Goal: Information Seeking & Learning: Check status

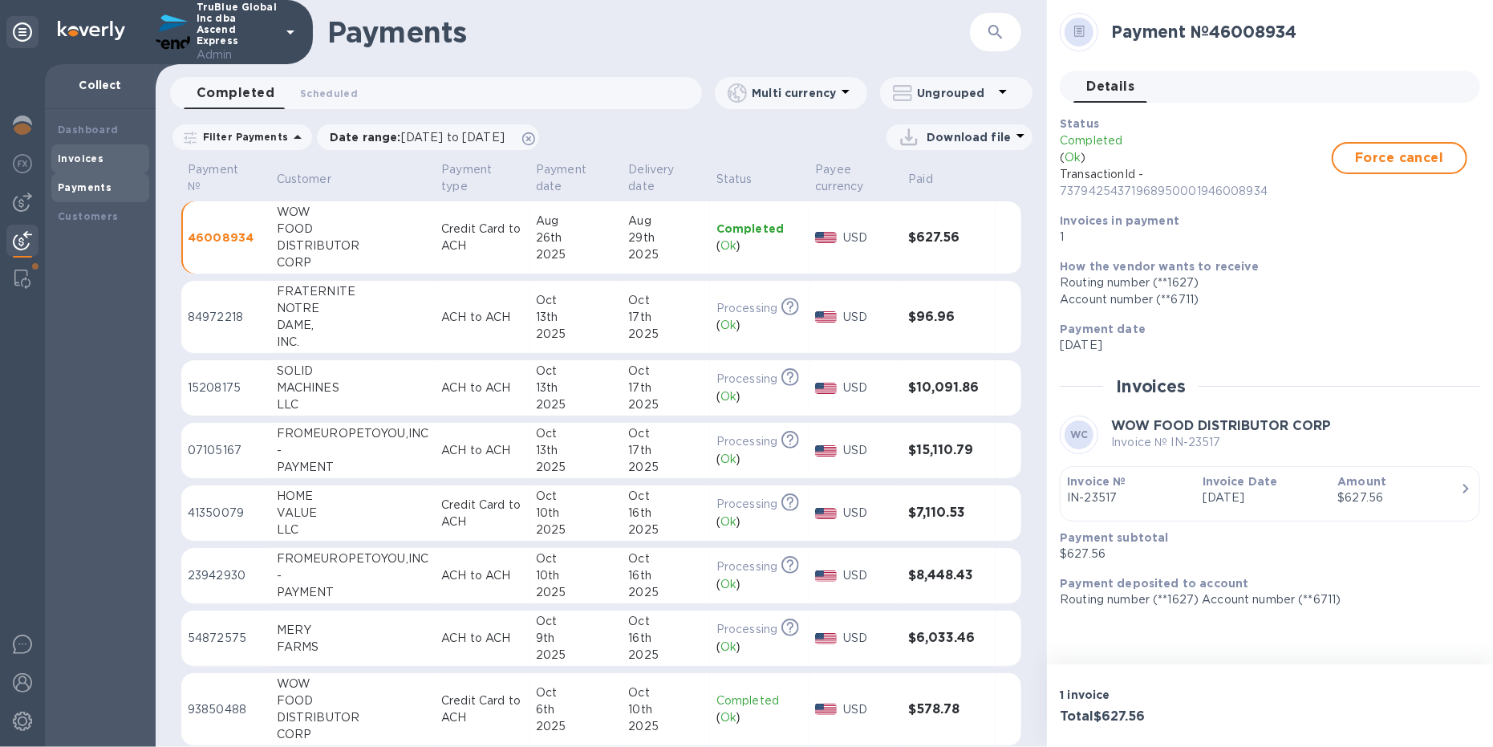
click at [82, 160] on b "Invoices" at bounding box center [81, 158] width 46 height 12
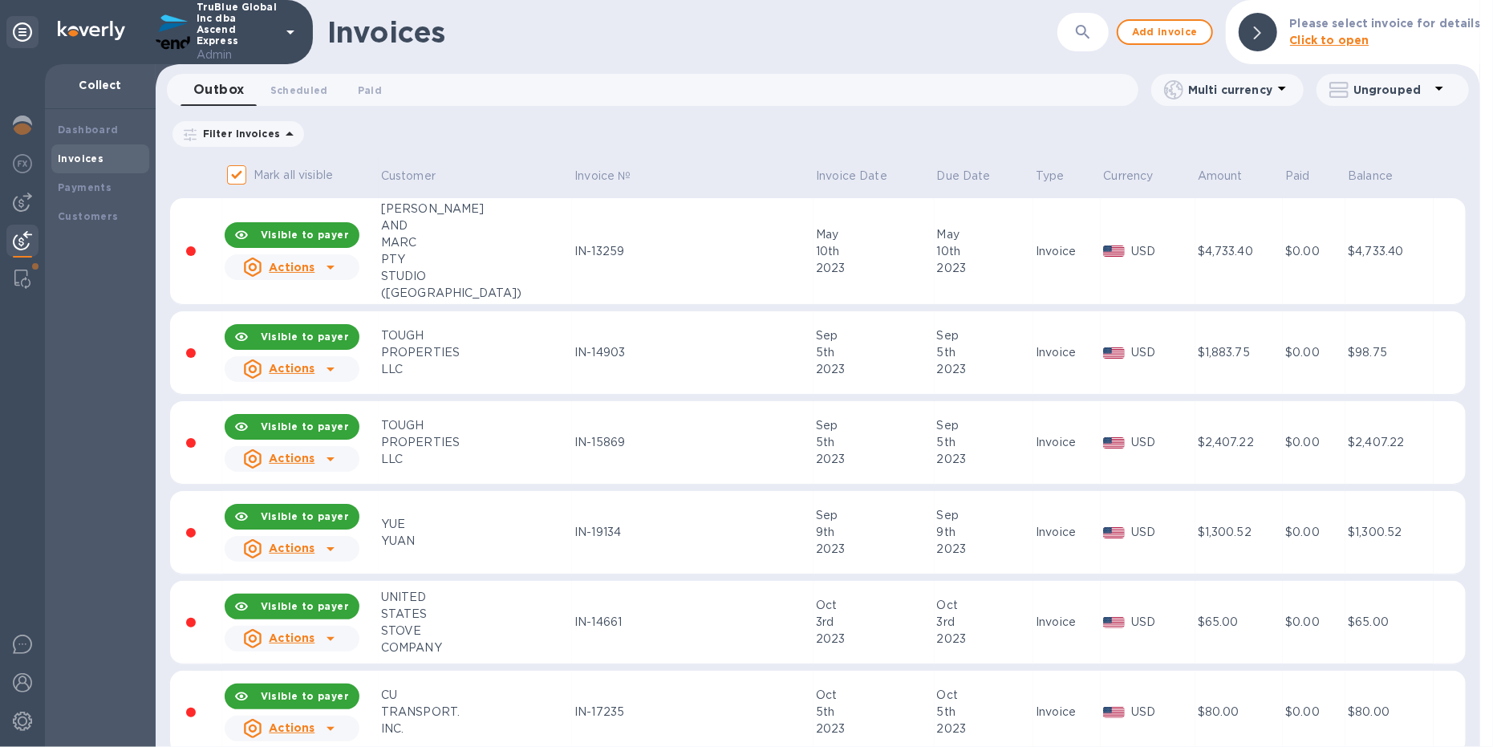
click at [1086, 29] on icon "button" at bounding box center [1082, 31] width 19 height 19
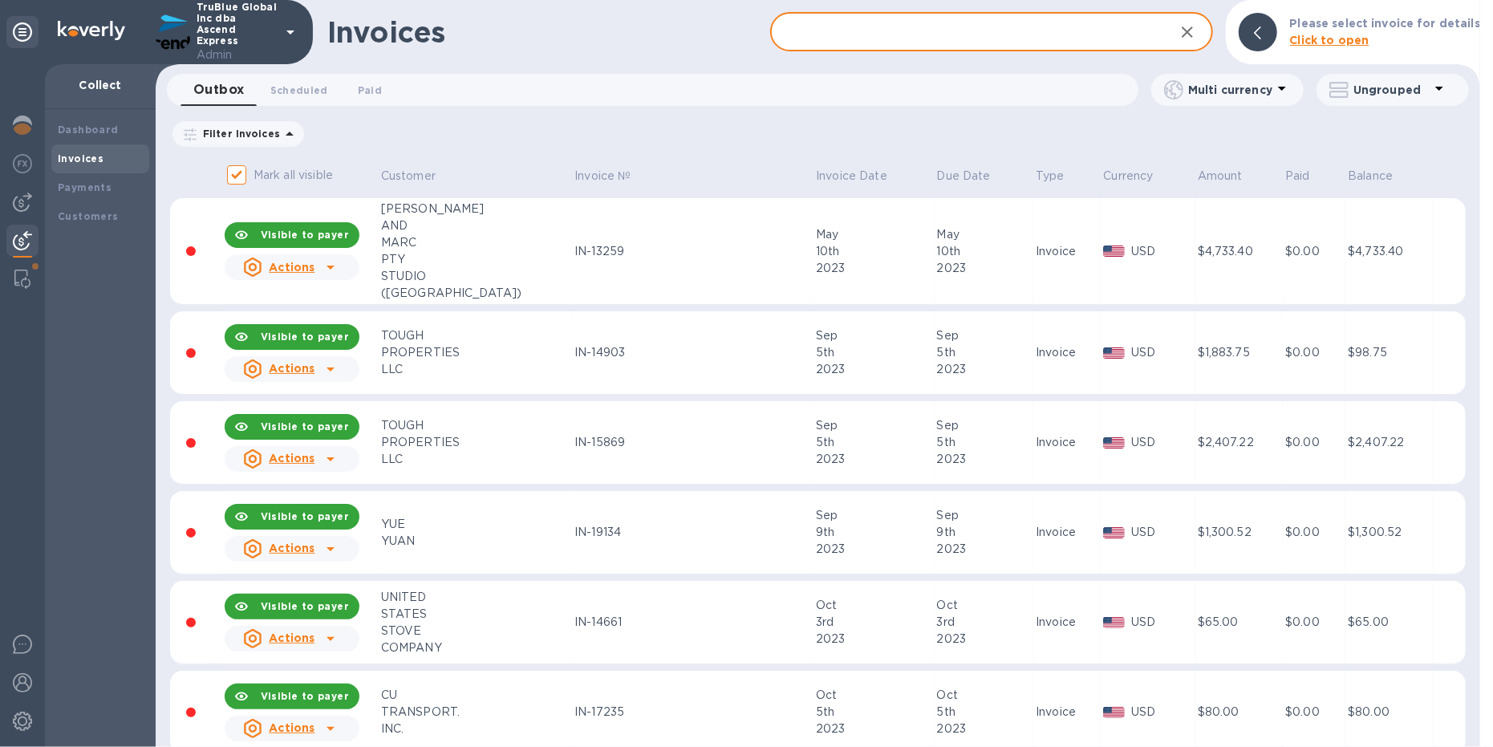
paste input "IN-23516"
type input "IN-23516"
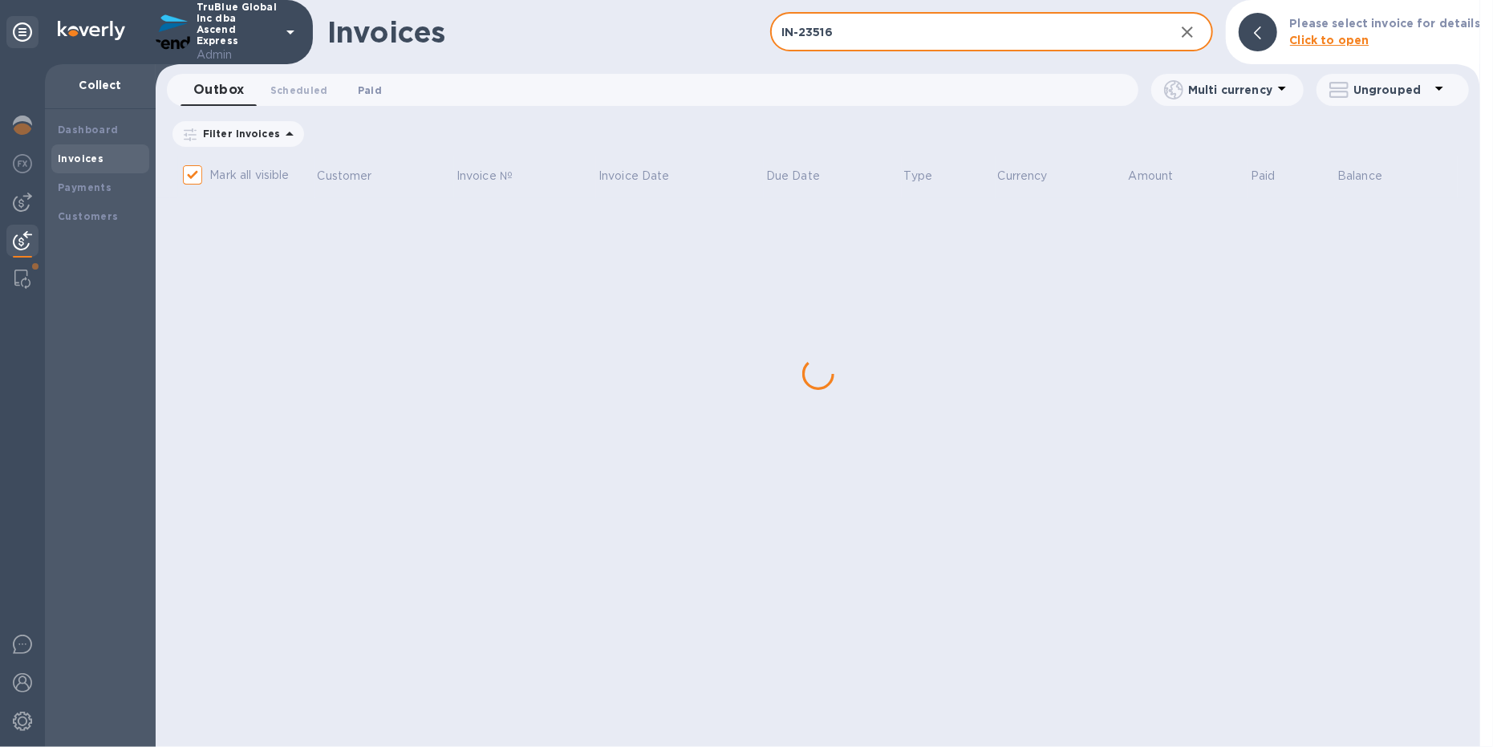
checkbox input "false"
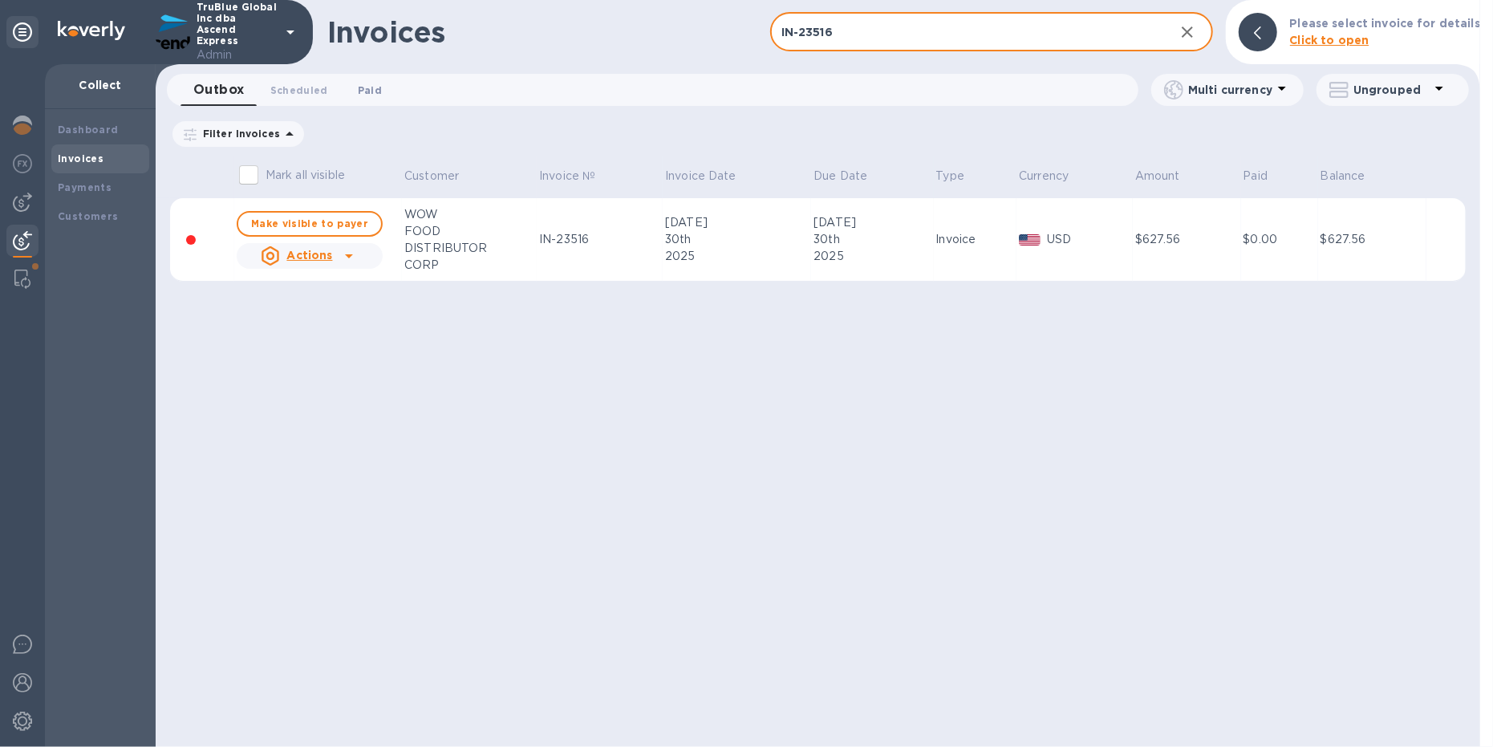
type input "IN-23516"
click at [366, 87] on span "Paid 0" at bounding box center [370, 90] width 24 height 17
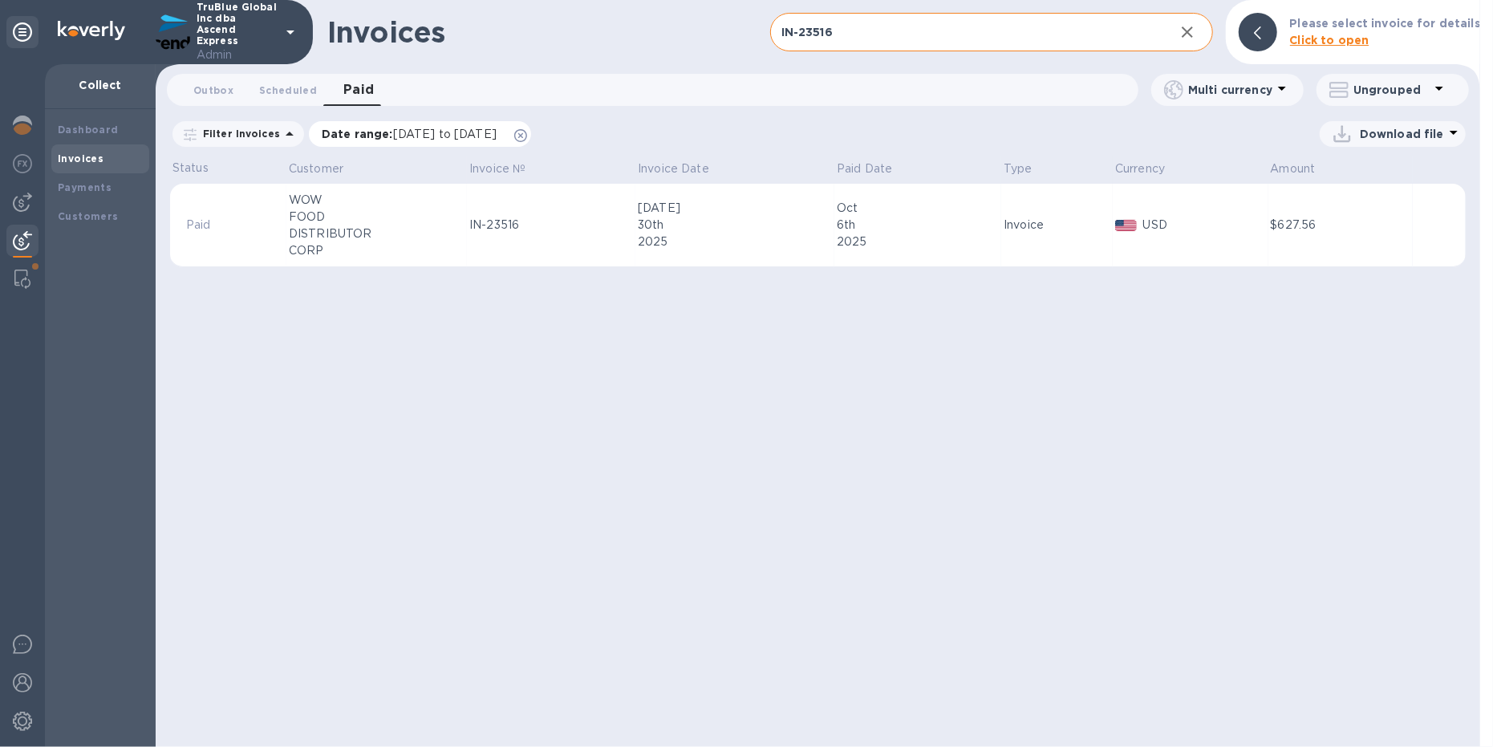
click at [527, 132] on icon at bounding box center [520, 135] width 13 height 13
click at [497, 232] on div "IN-23516" at bounding box center [551, 225] width 164 height 17
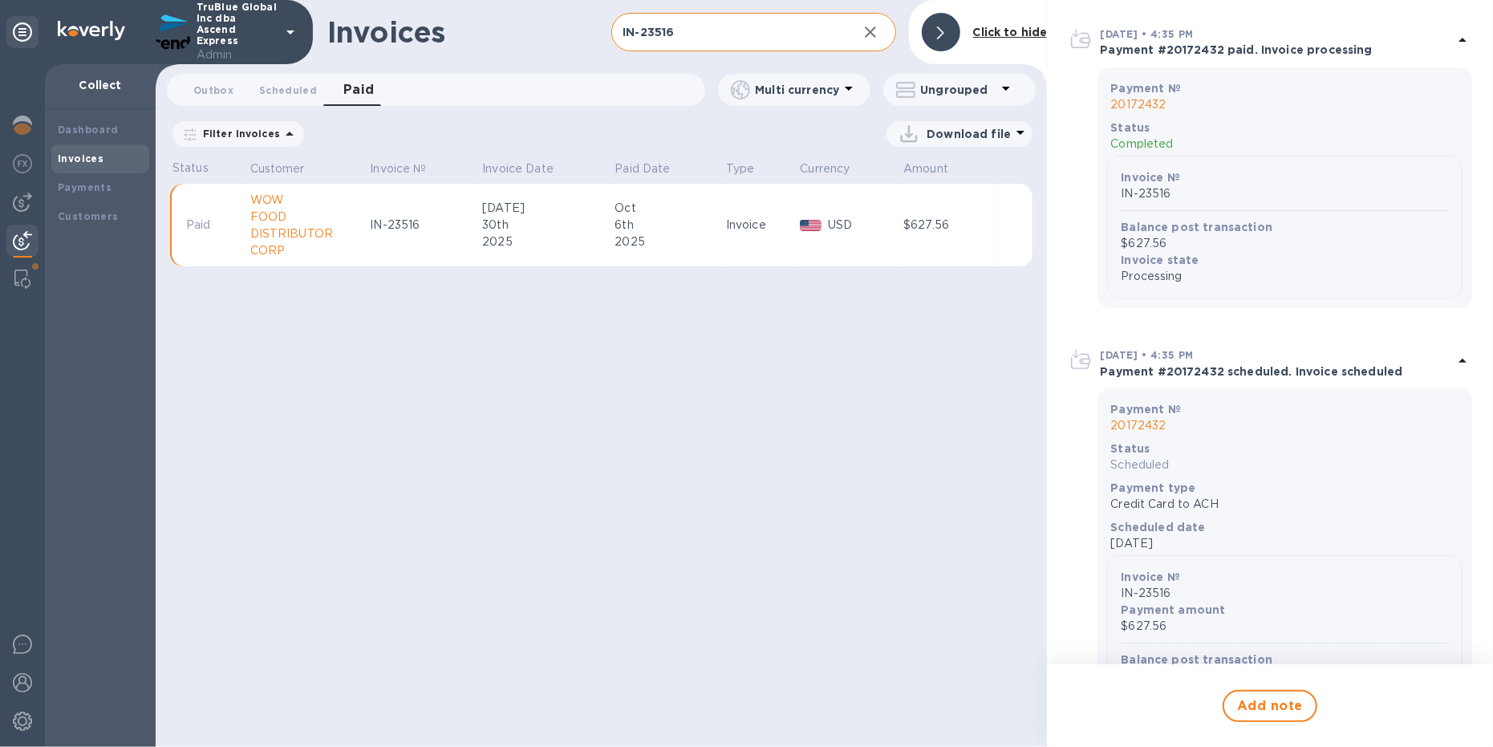
scroll to position [296, 0]
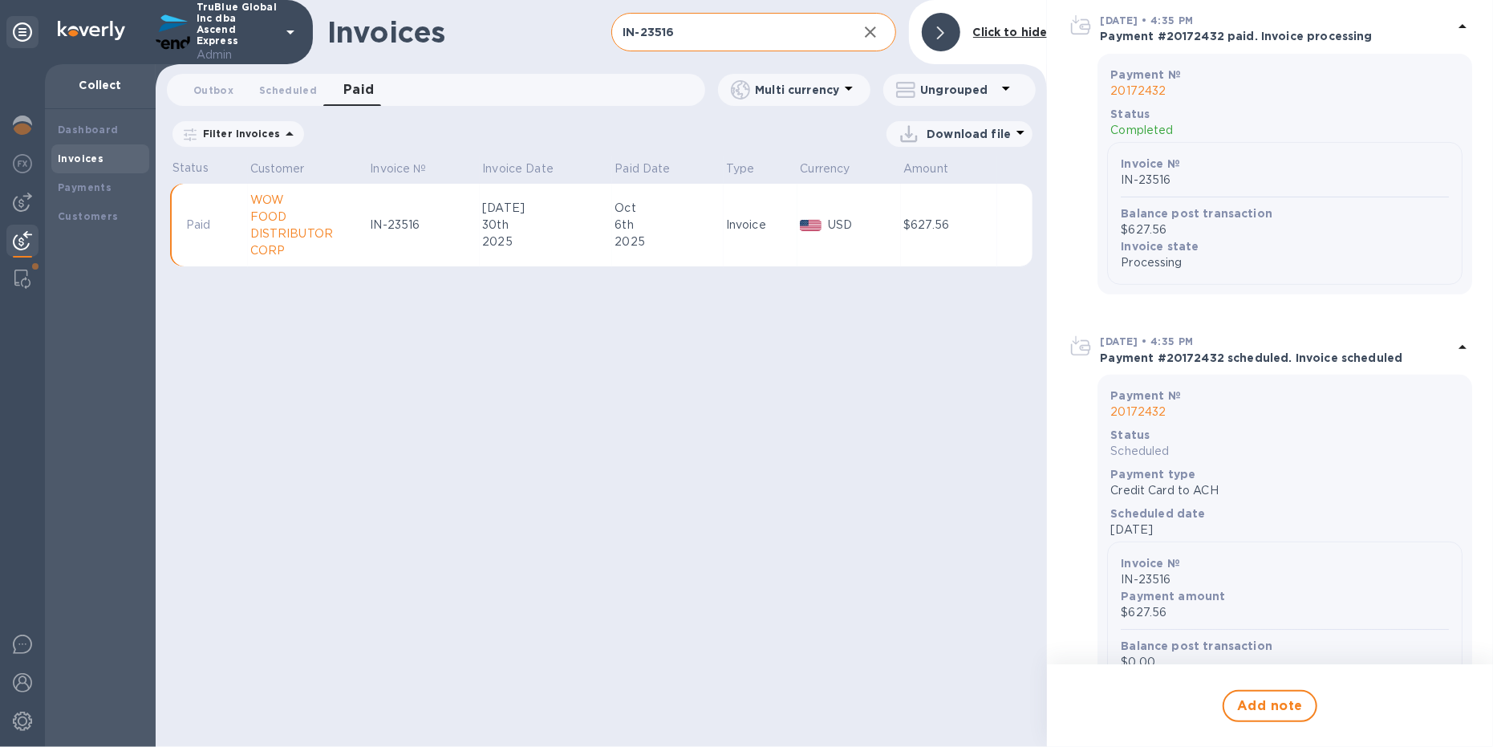
click at [1140, 409] on p "20172432" at bounding box center [1284, 412] width 349 height 17
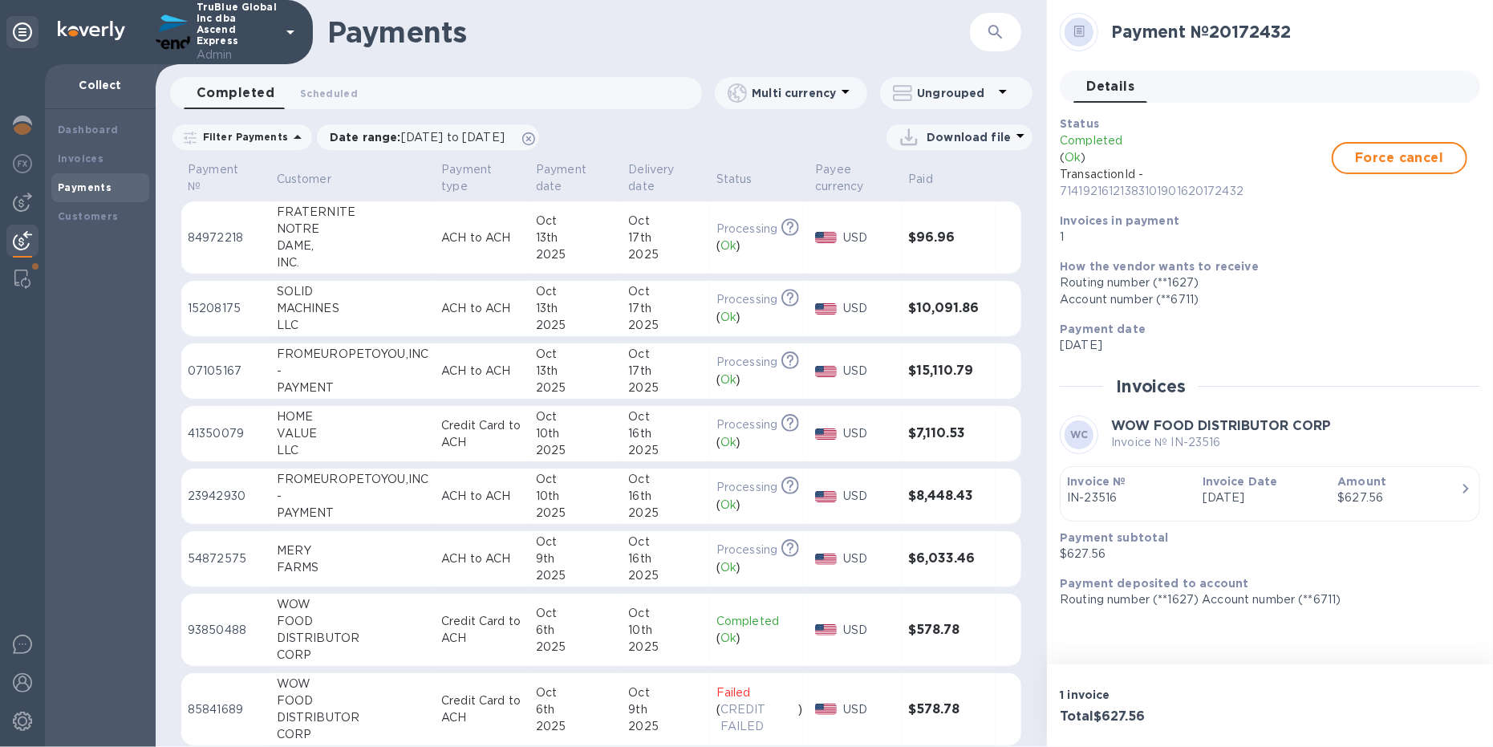
click at [1435, 492] on div "$627.56" at bounding box center [1398, 497] width 123 height 17
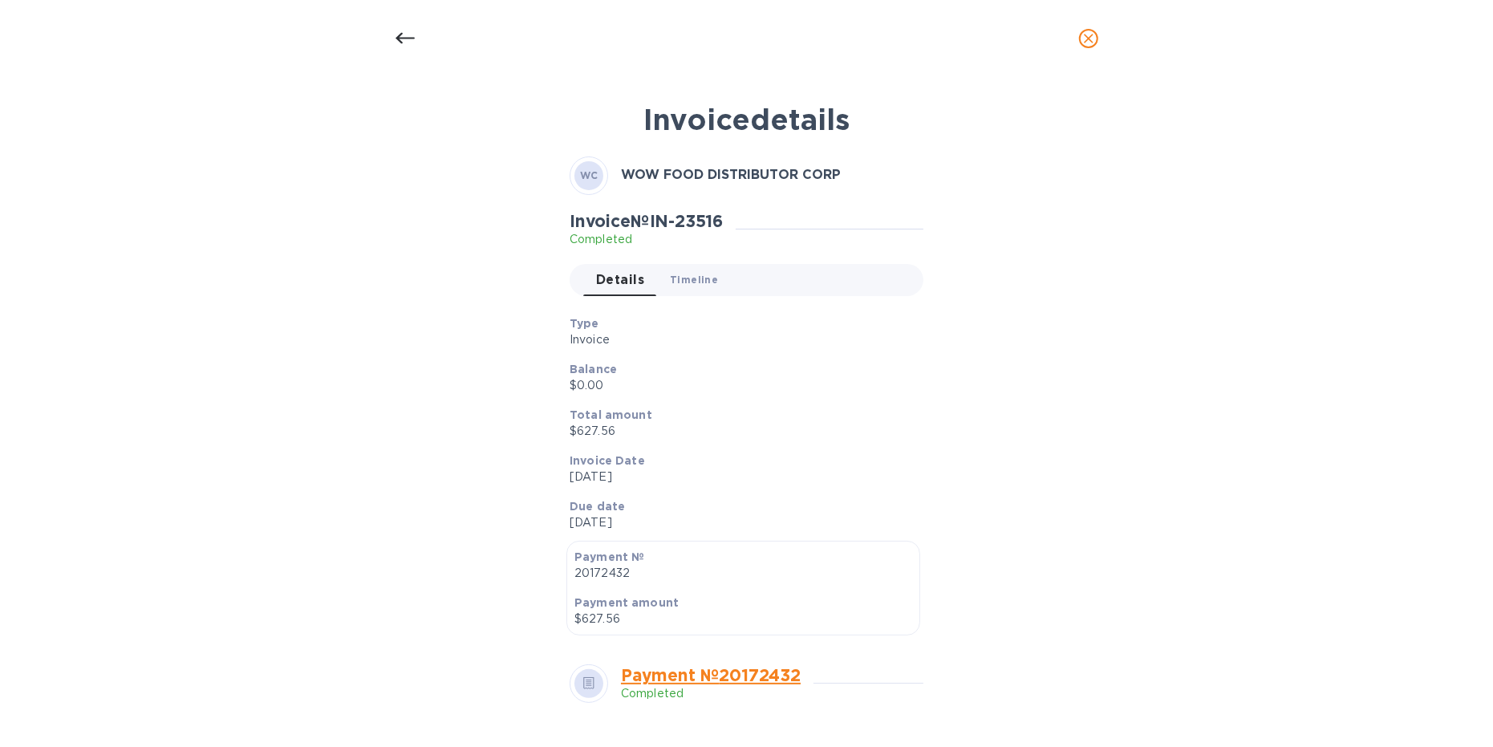
click at [688, 286] on span "Timeline 0" at bounding box center [694, 279] width 48 height 17
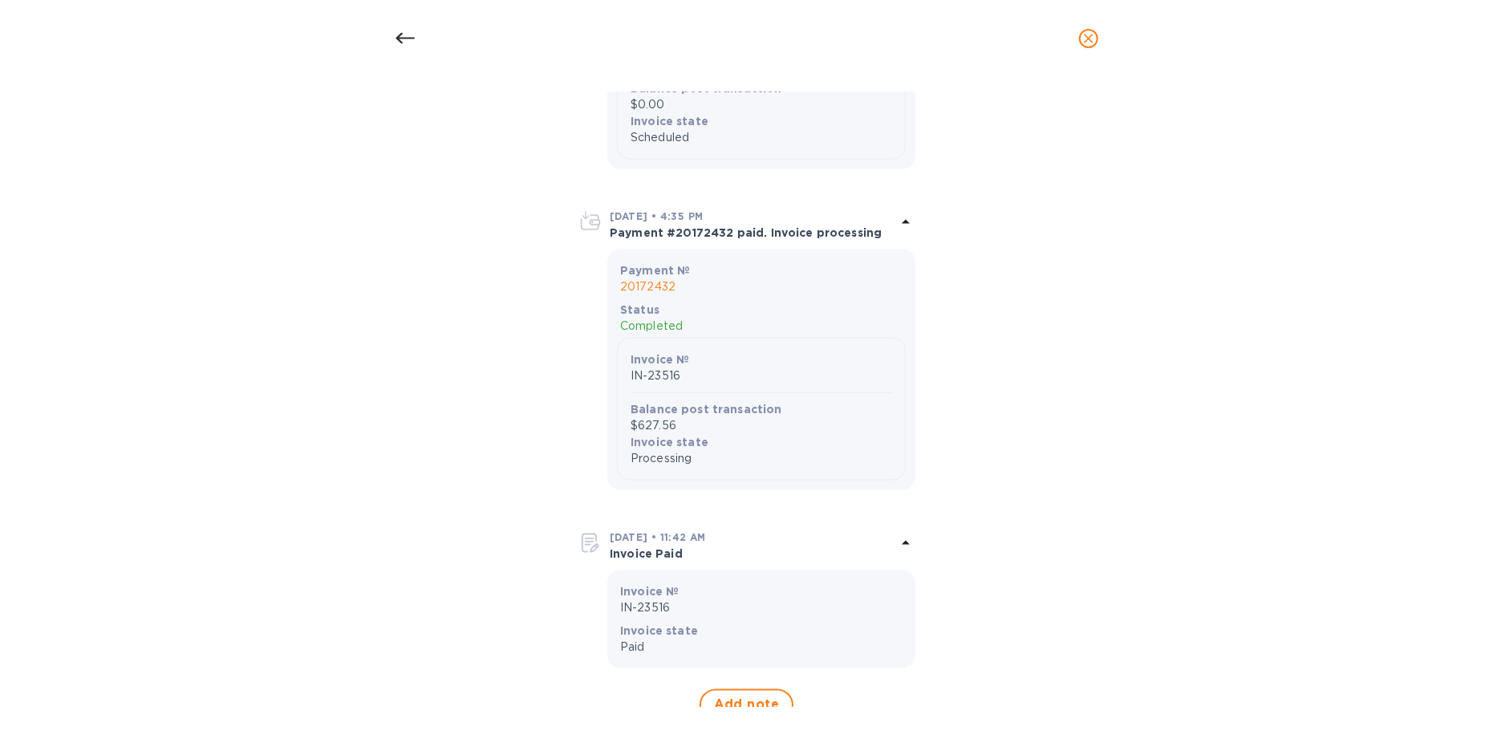
scroll to position [1670, 0]
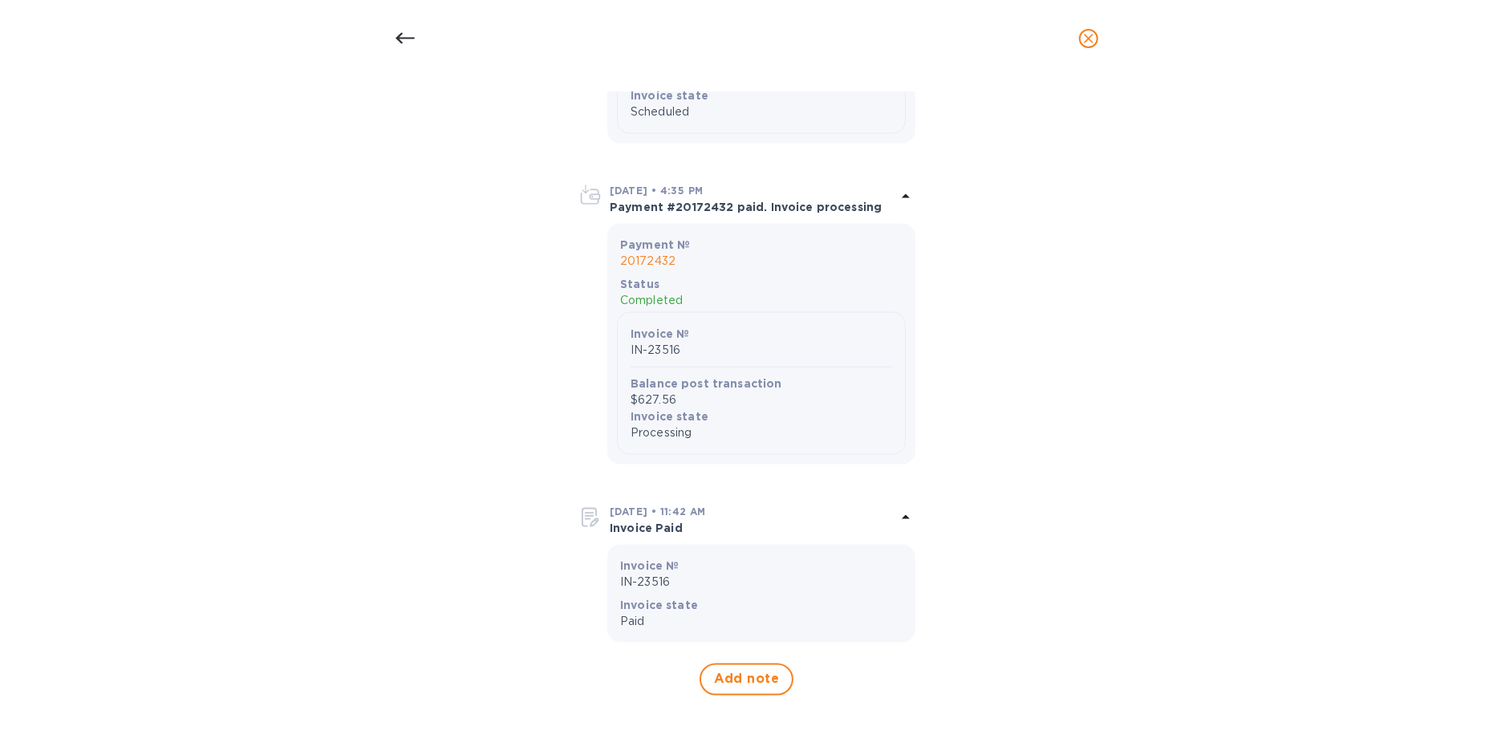
click at [1085, 32] on icon "close" at bounding box center [1089, 38] width 16 height 16
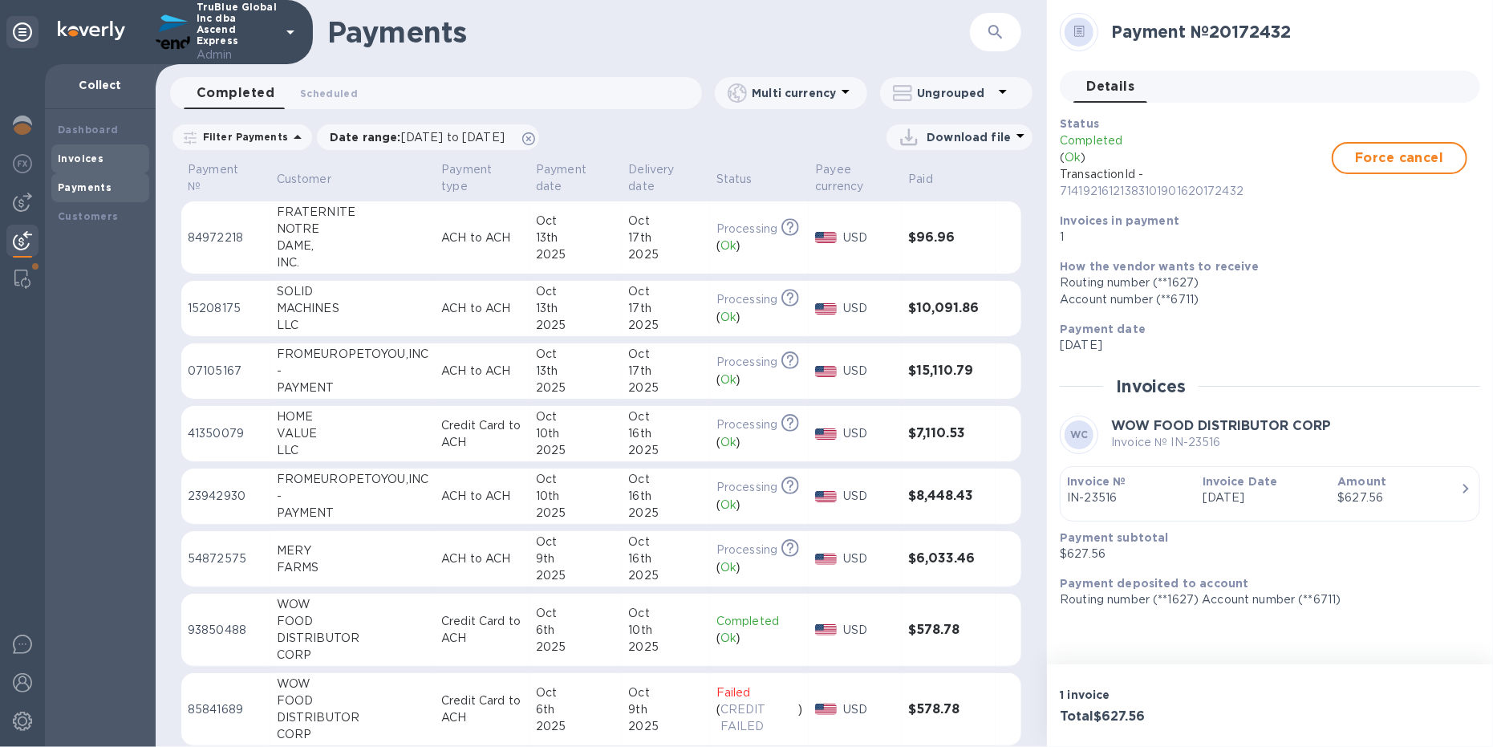
click at [127, 156] on div "Invoices" at bounding box center [100, 159] width 85 height 16
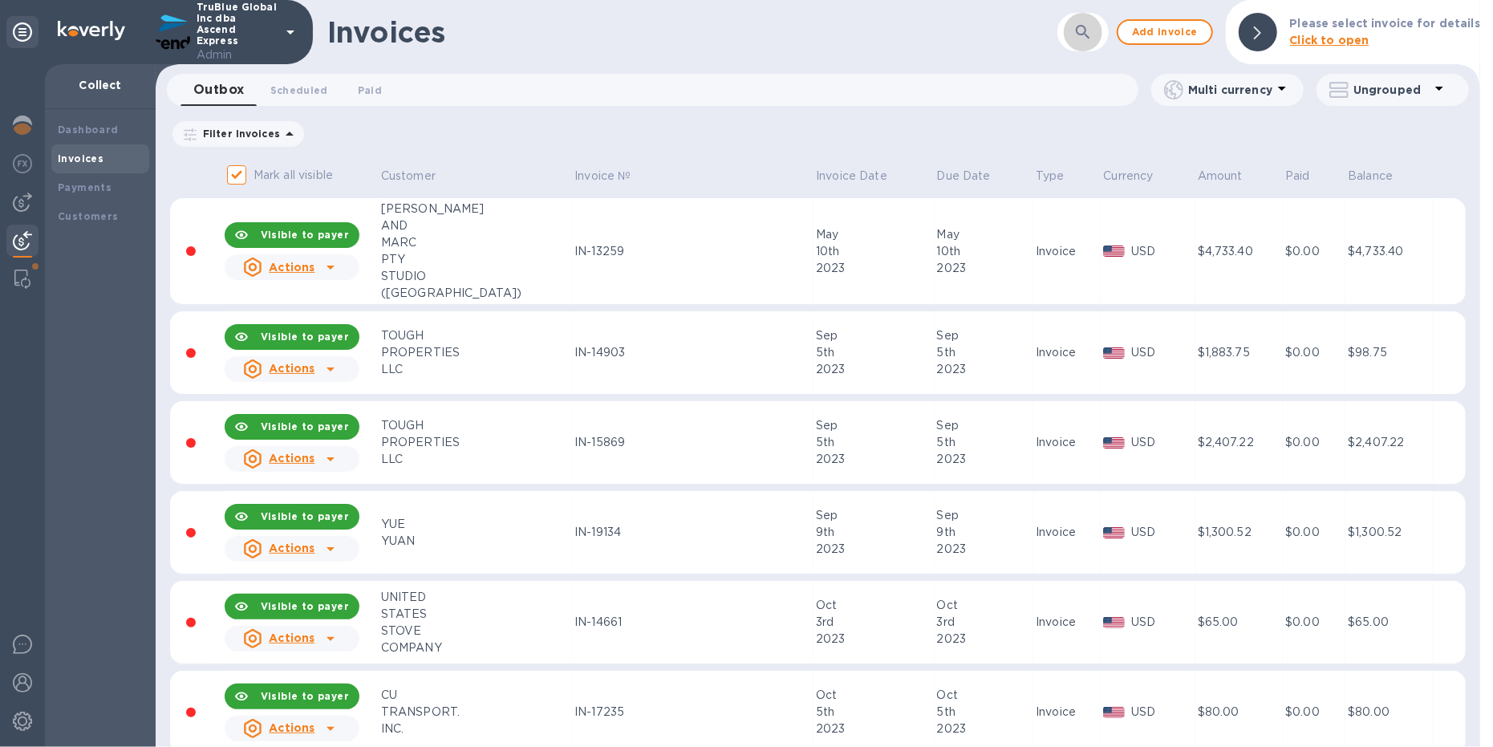
click at [1089, 41] on icon "button" at bounding box center [1082, 31] width 19 height 19
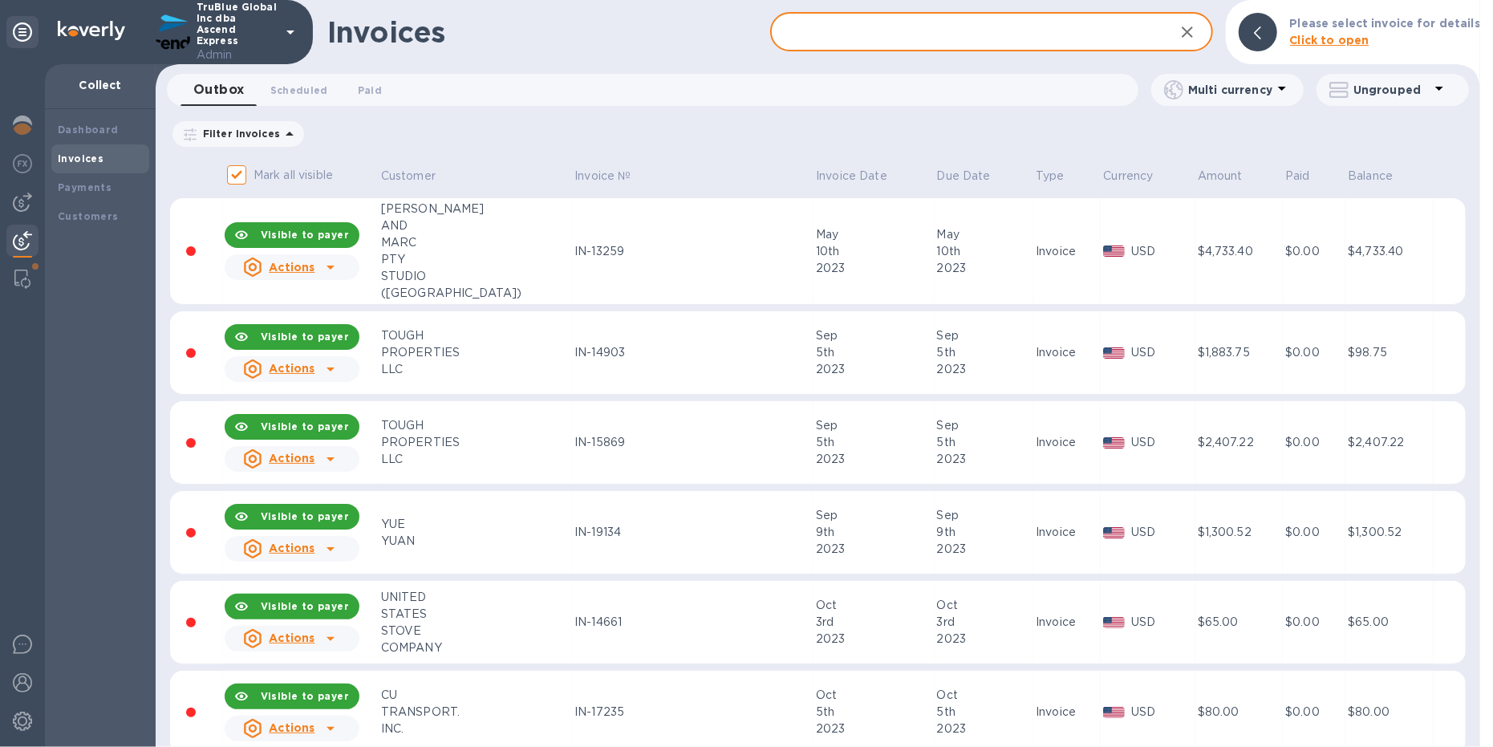
paste input "IN-23516"
type input "IN-23516"
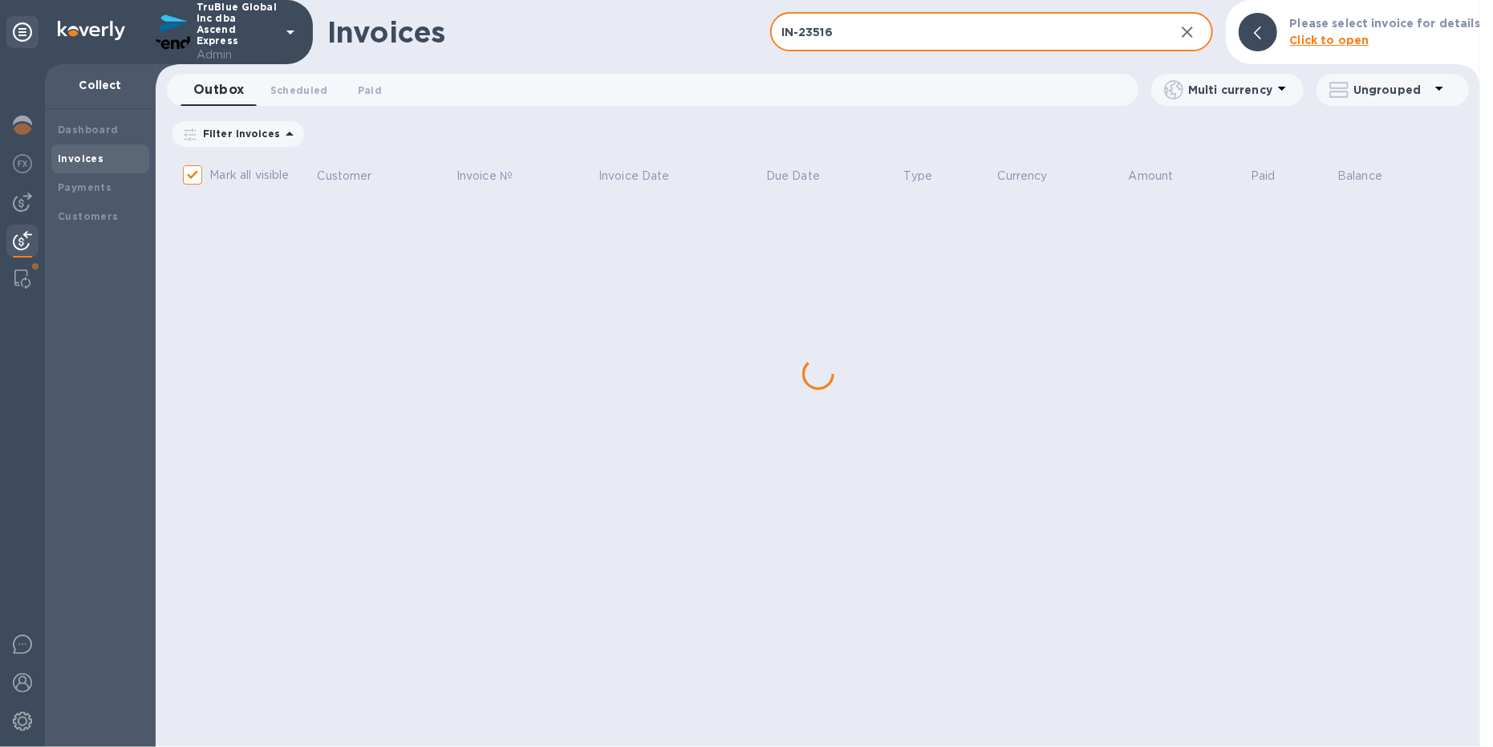
checkbox input "false"
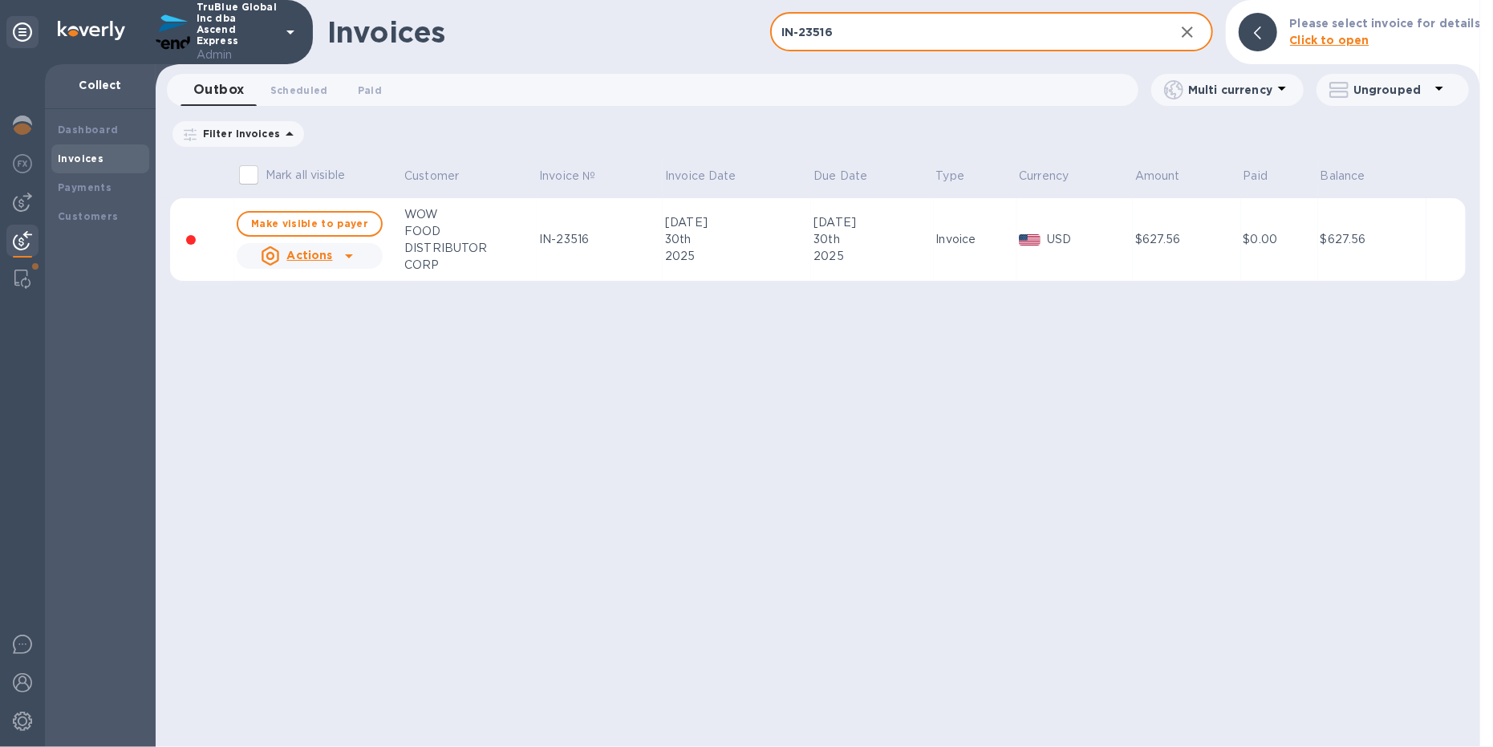
type input "IN-23516"
click at [544, 263] on td "IN-23516" at bounding box center [600, 239] width 126 height 83
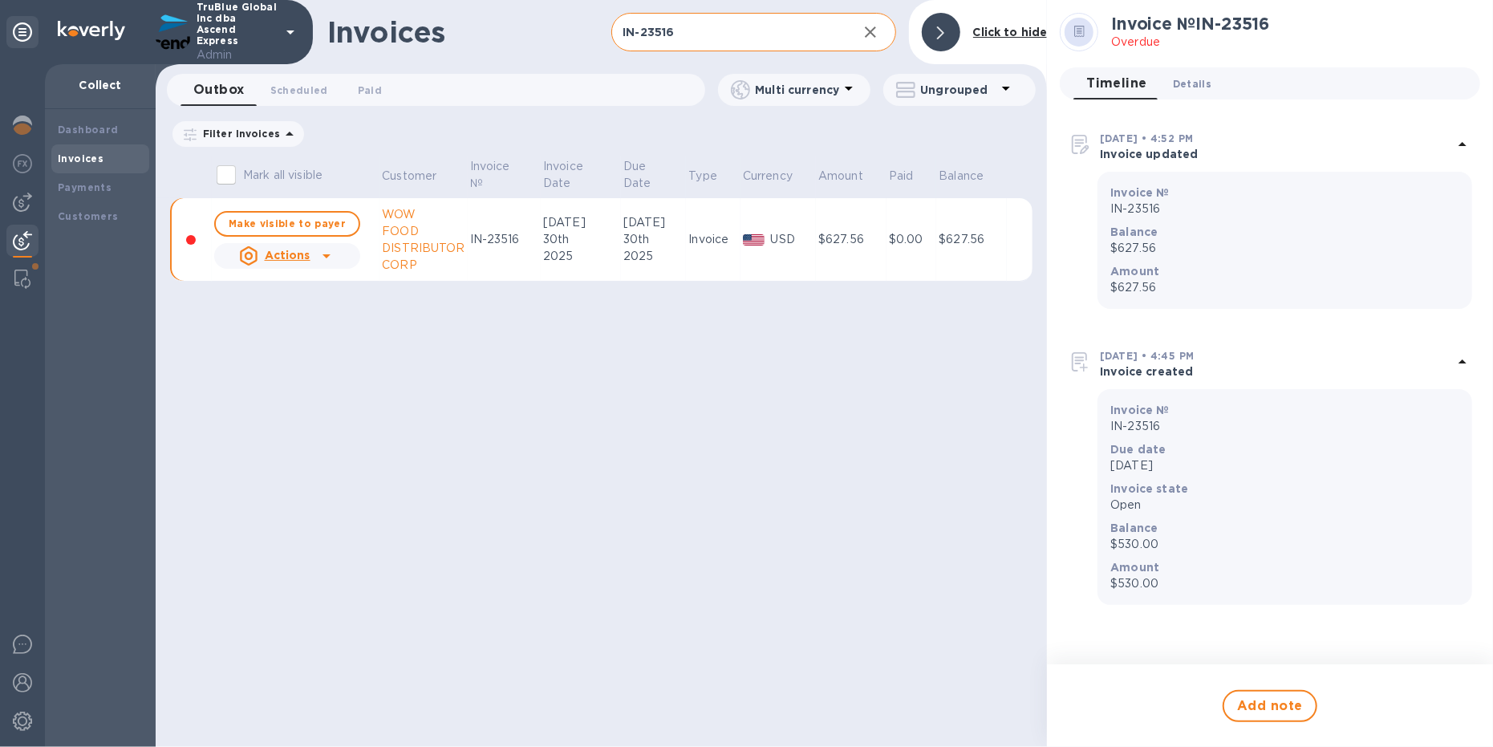
click at [1196, 80] on span "Details 0" at bounding box center [1192, 83] width 39 height 17
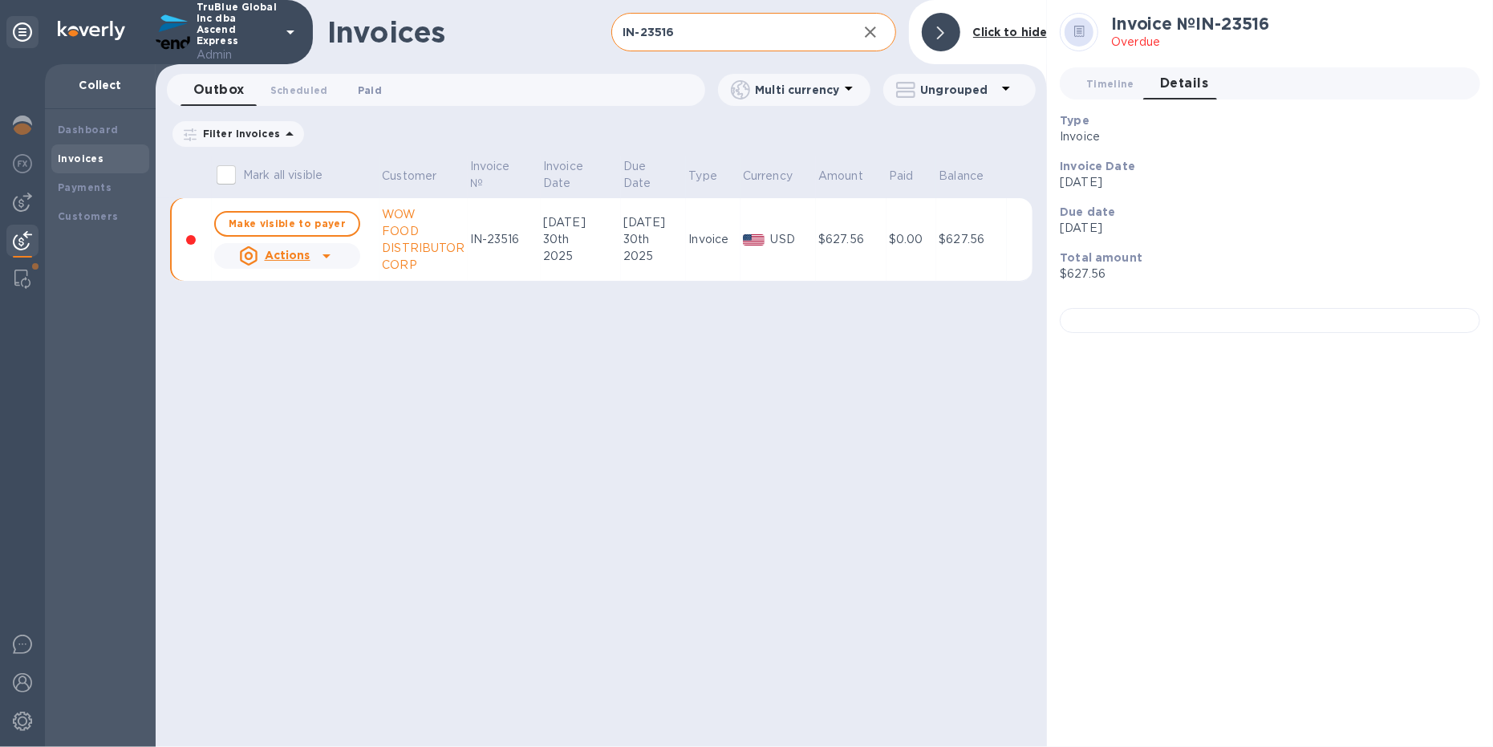
click at [371, 86] on span "Paid 0" at bounding box center [370, 90] width 24 height 17
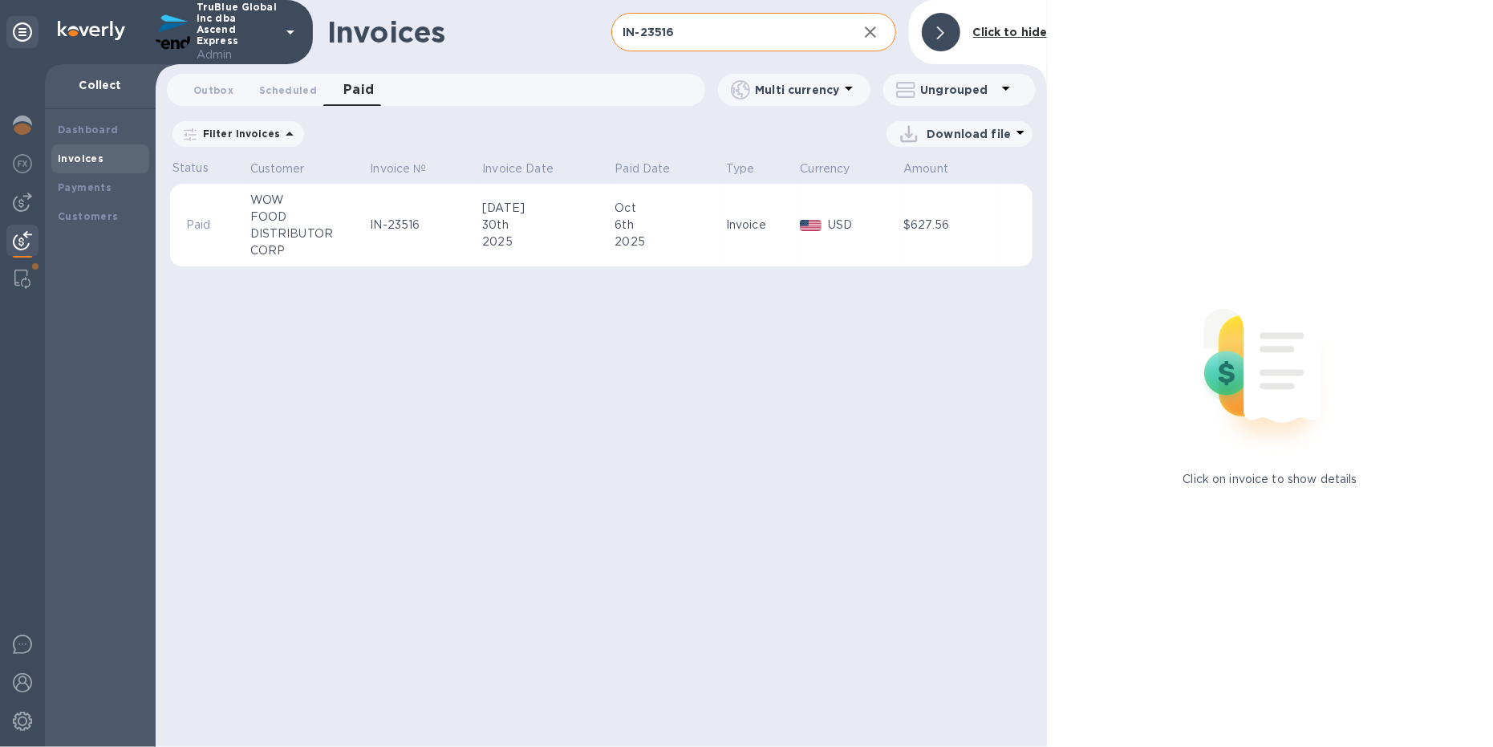
click at [0, 0] on icon at bounding box center [0, 0] width 0 height 0
click at [558, 221] on div "30th" at bounding box center [546, 225] width 128 height 17
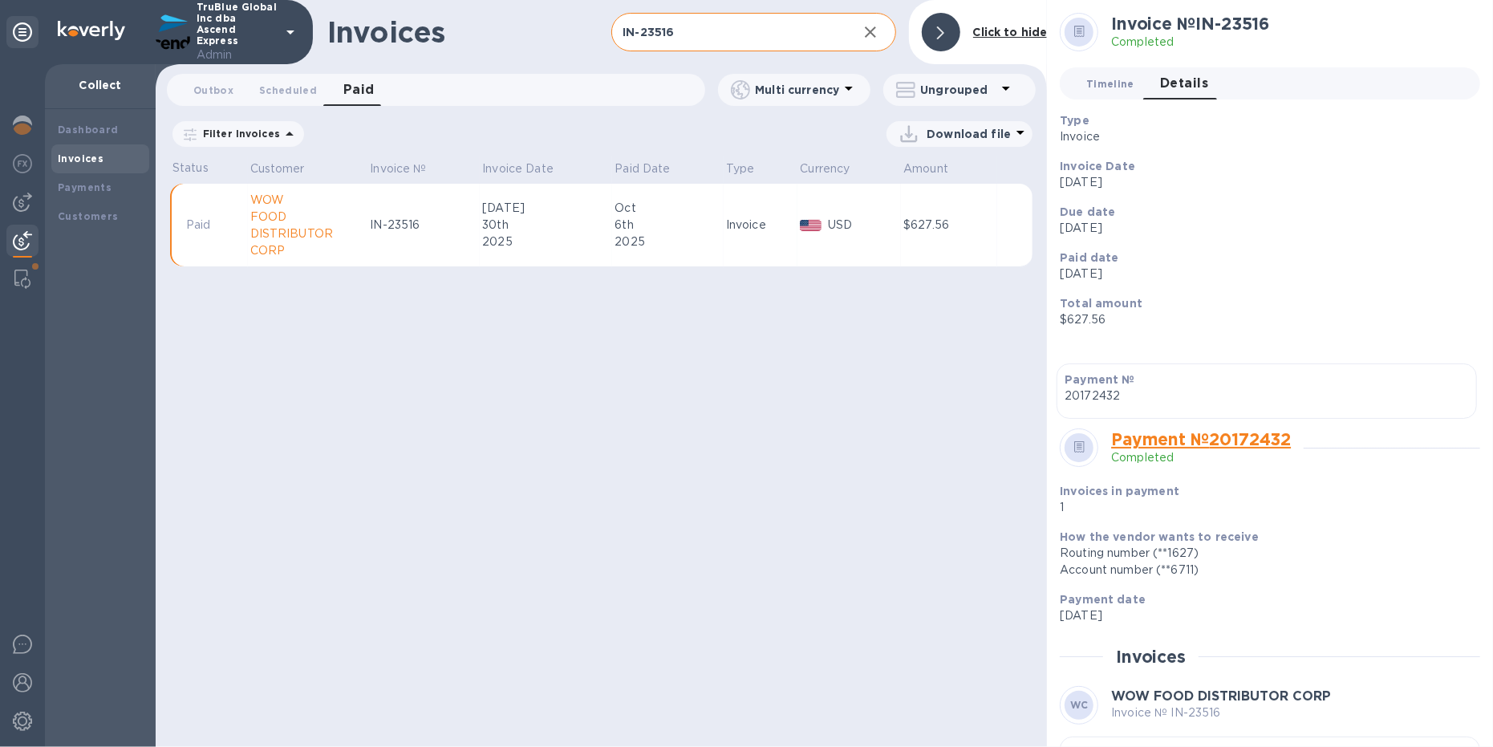
click at [1096, 80] on span "Timeline 0" at bounding box center [1110, 83] width 48 height 17
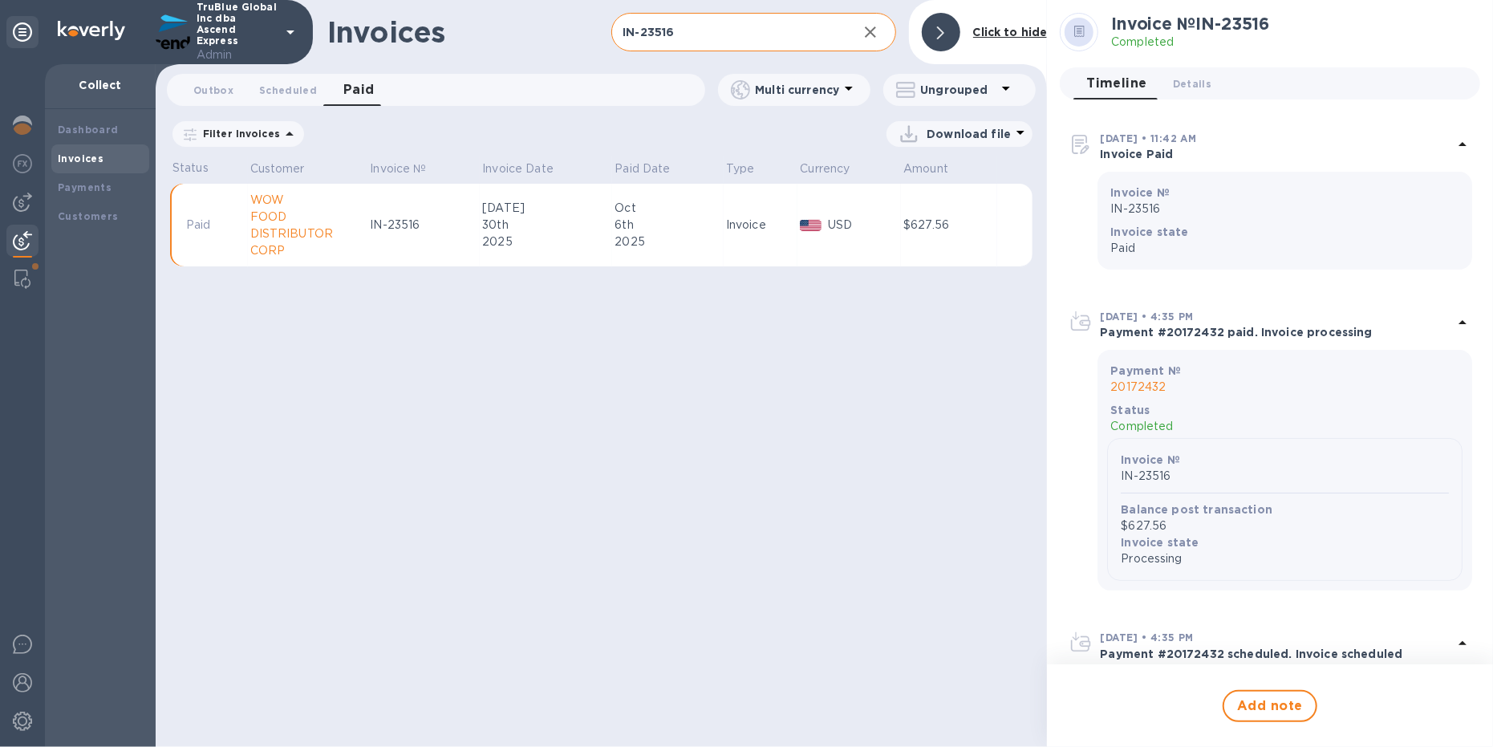
click at [1130, 387] on p "20172432" at bounding box center [1284, 387] width 349 height 17
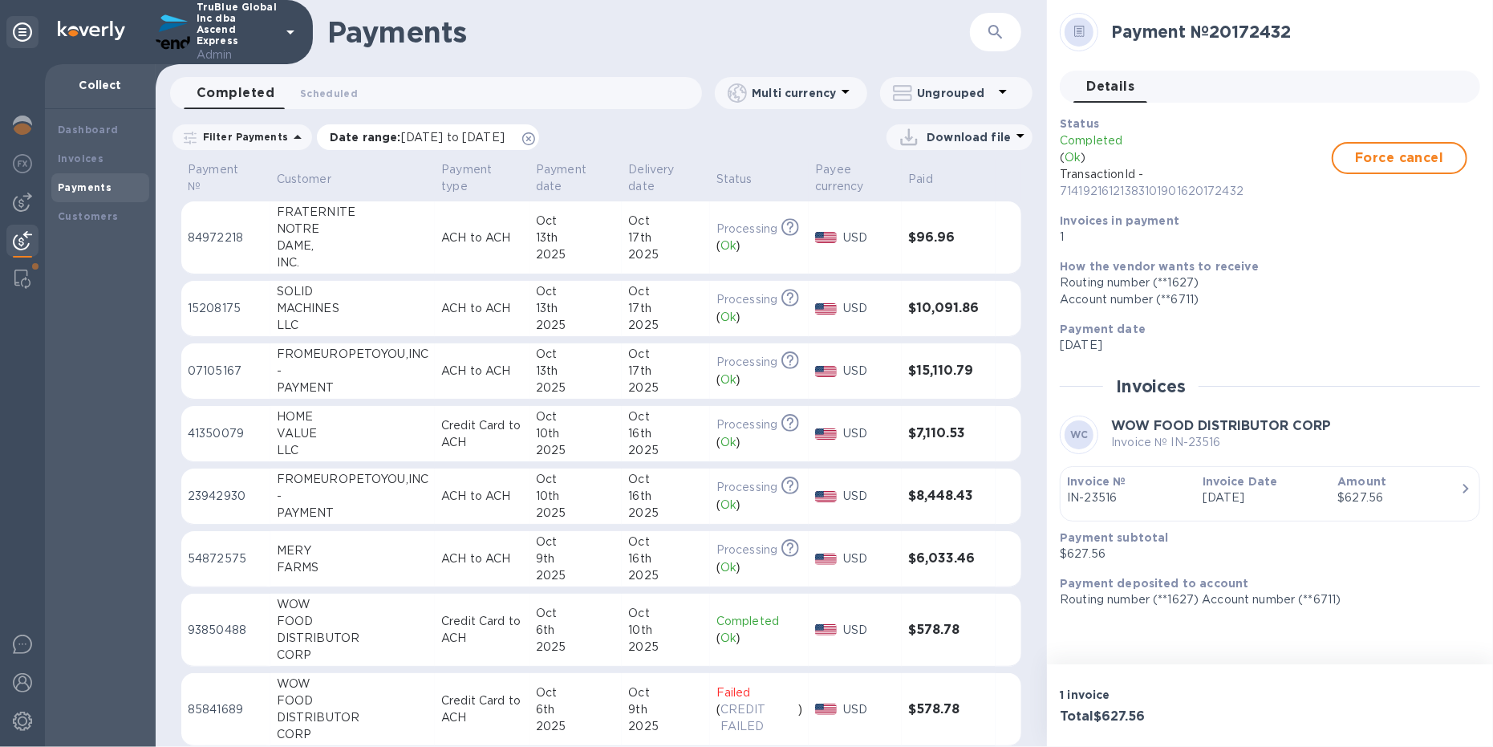
click at [535, 136] on icon at bounding box center [528, 138] width 13 height 13
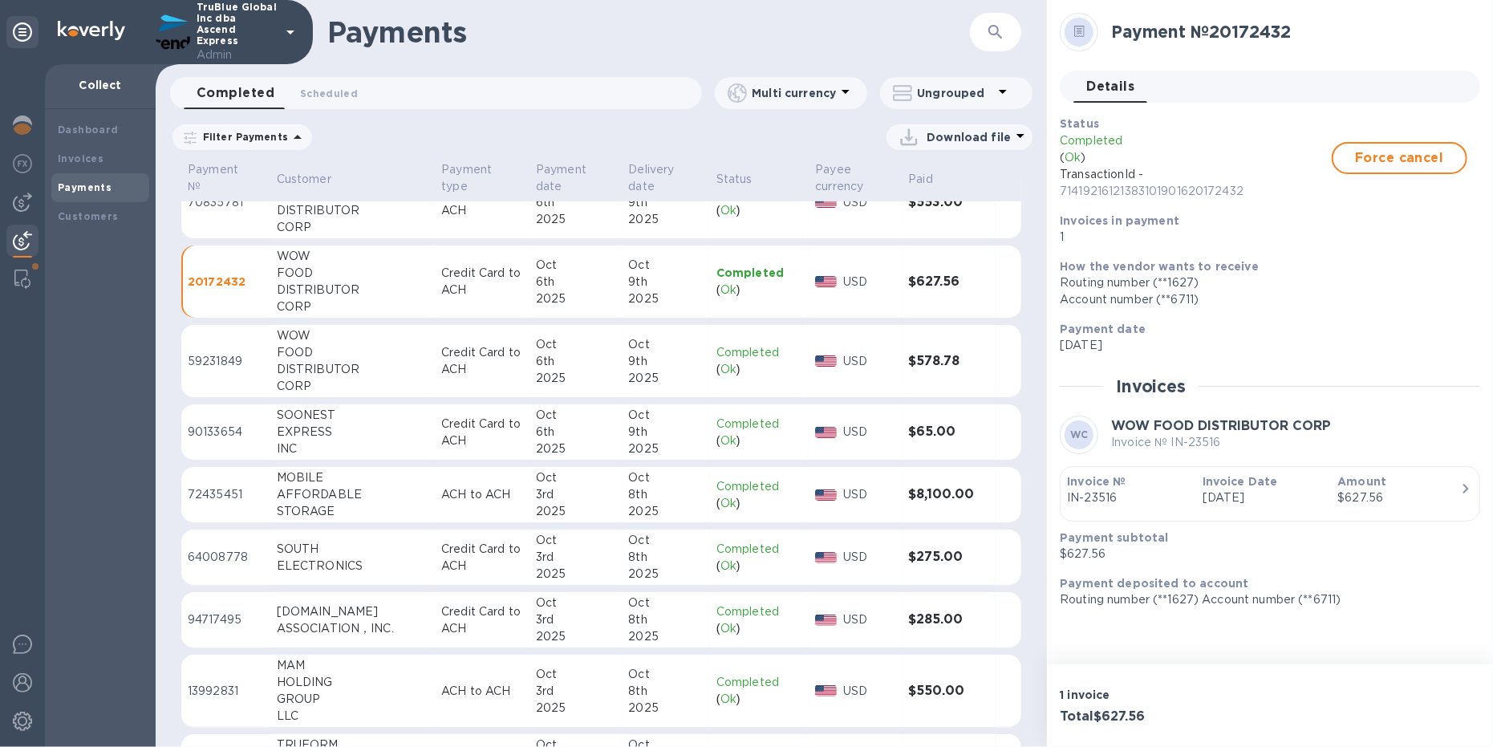
scroll to position [677, 0]
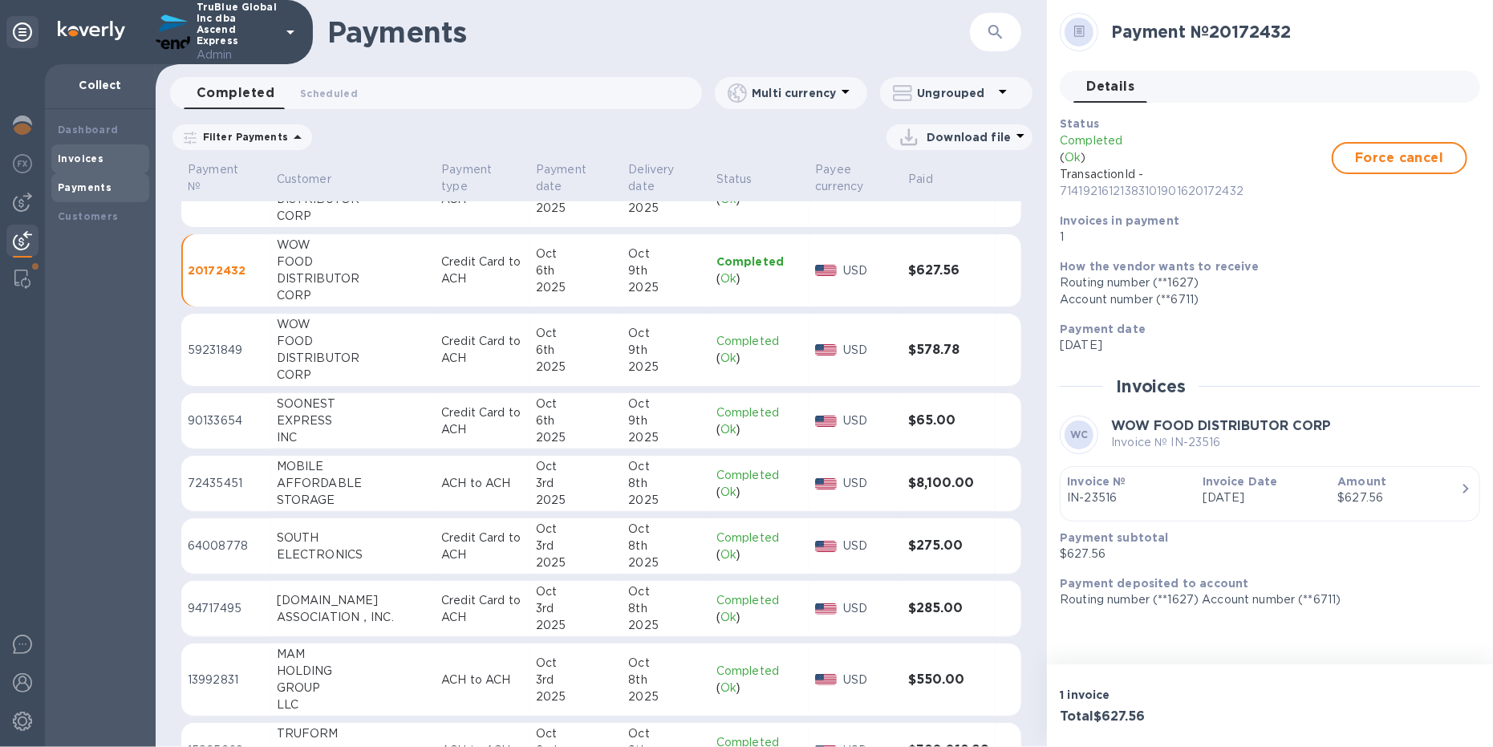
click at [100, 157] on div "Invoices" at bounding box center [100, 159] width 85 height 16
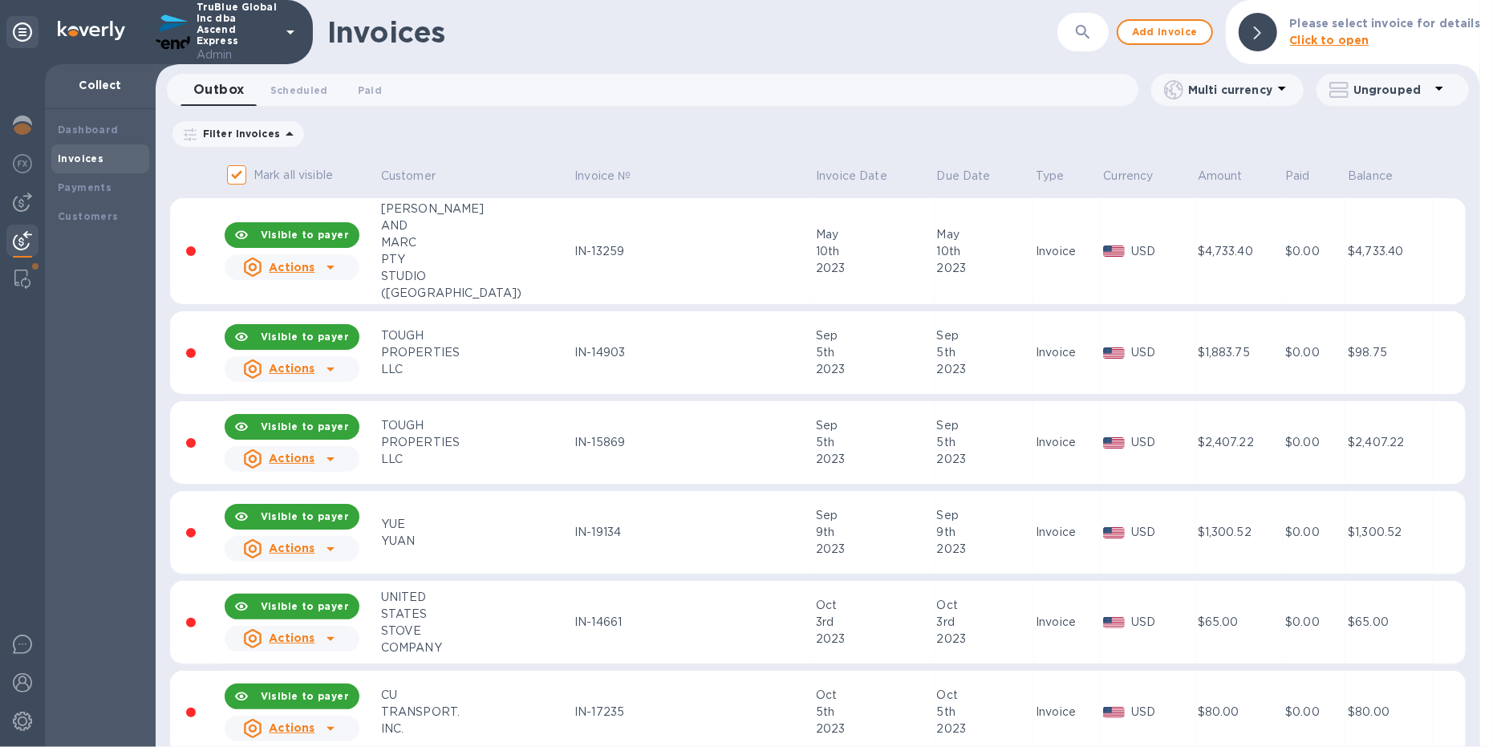
click at [1086, 26] on icon "button" at bounding box center [1082, 31] width 19 height 19
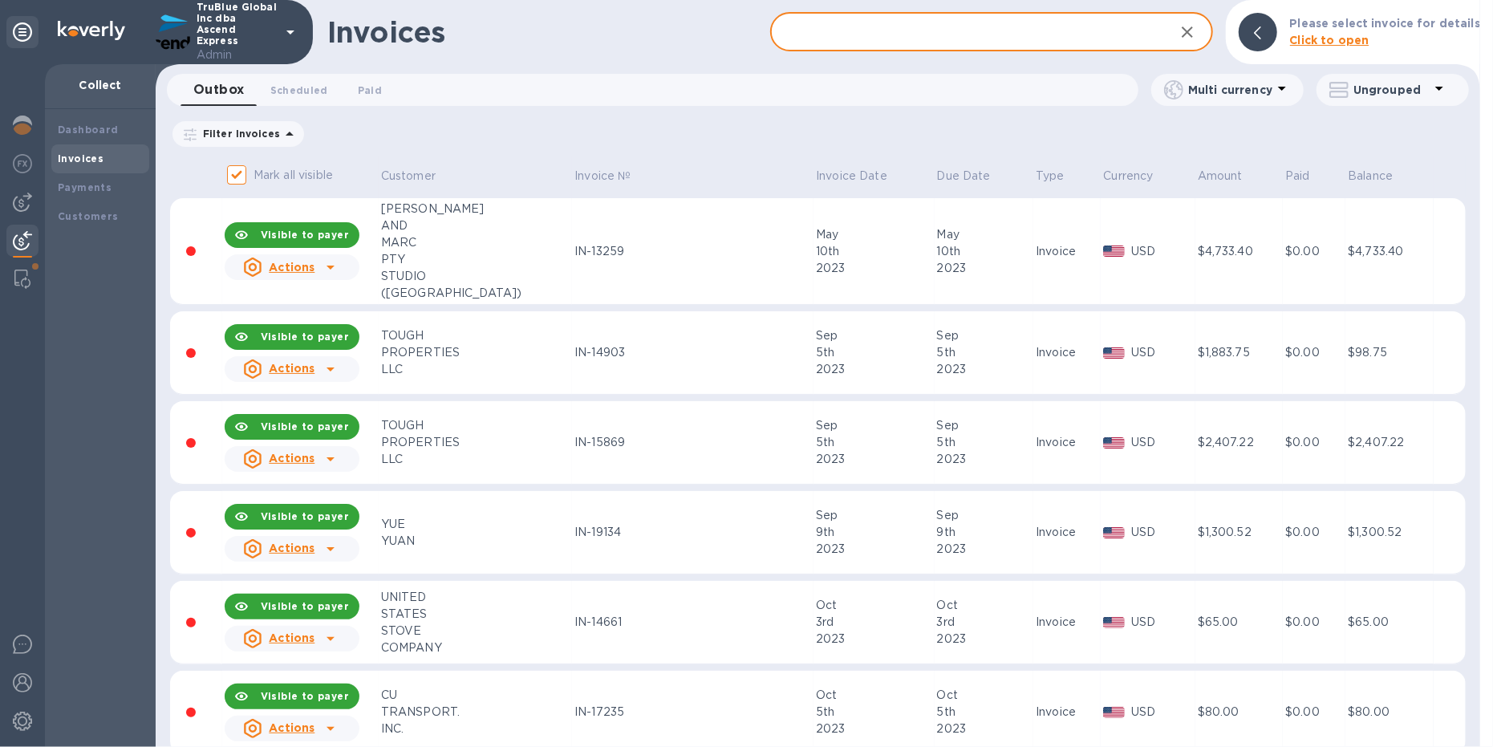
paste input "IN-23516"
type input "IN-23516"
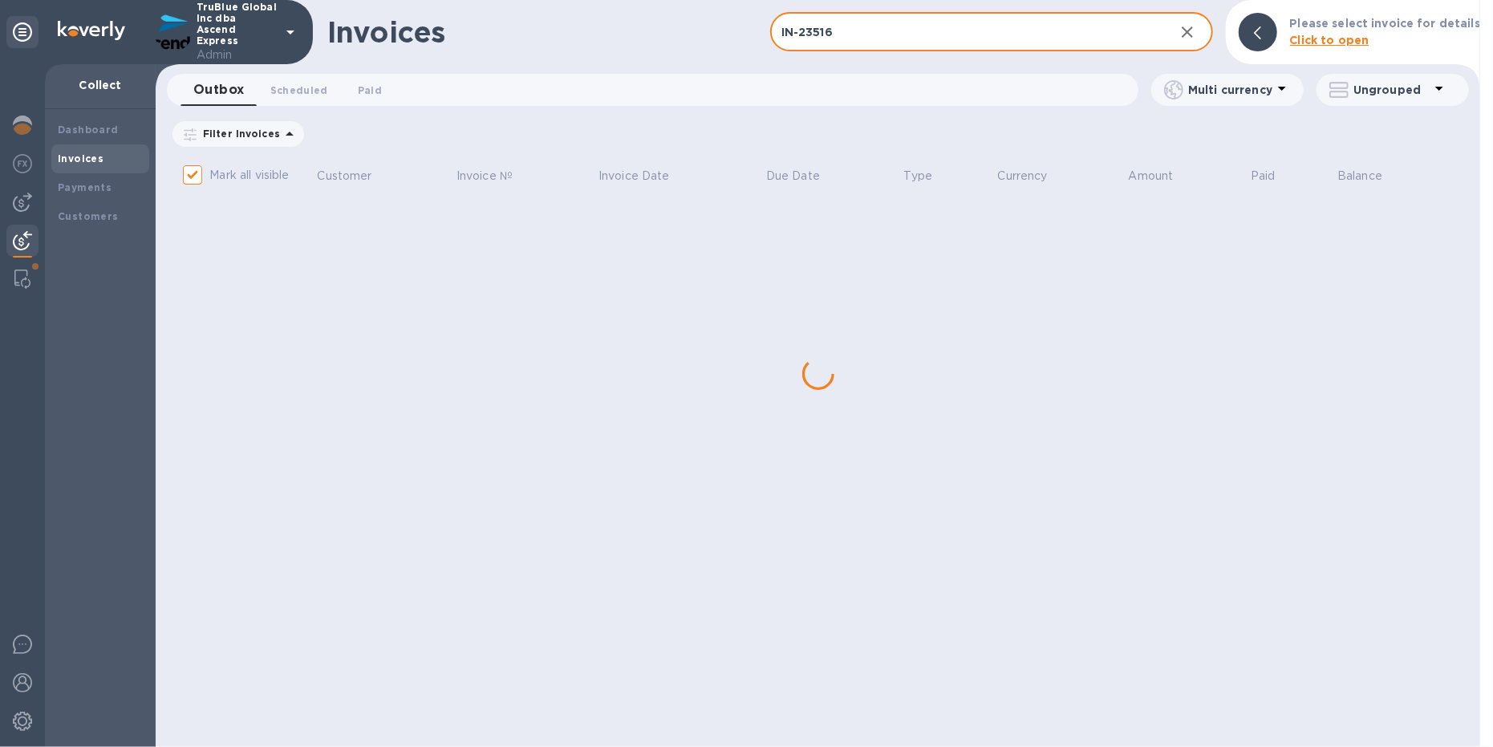
checkbox input "false"
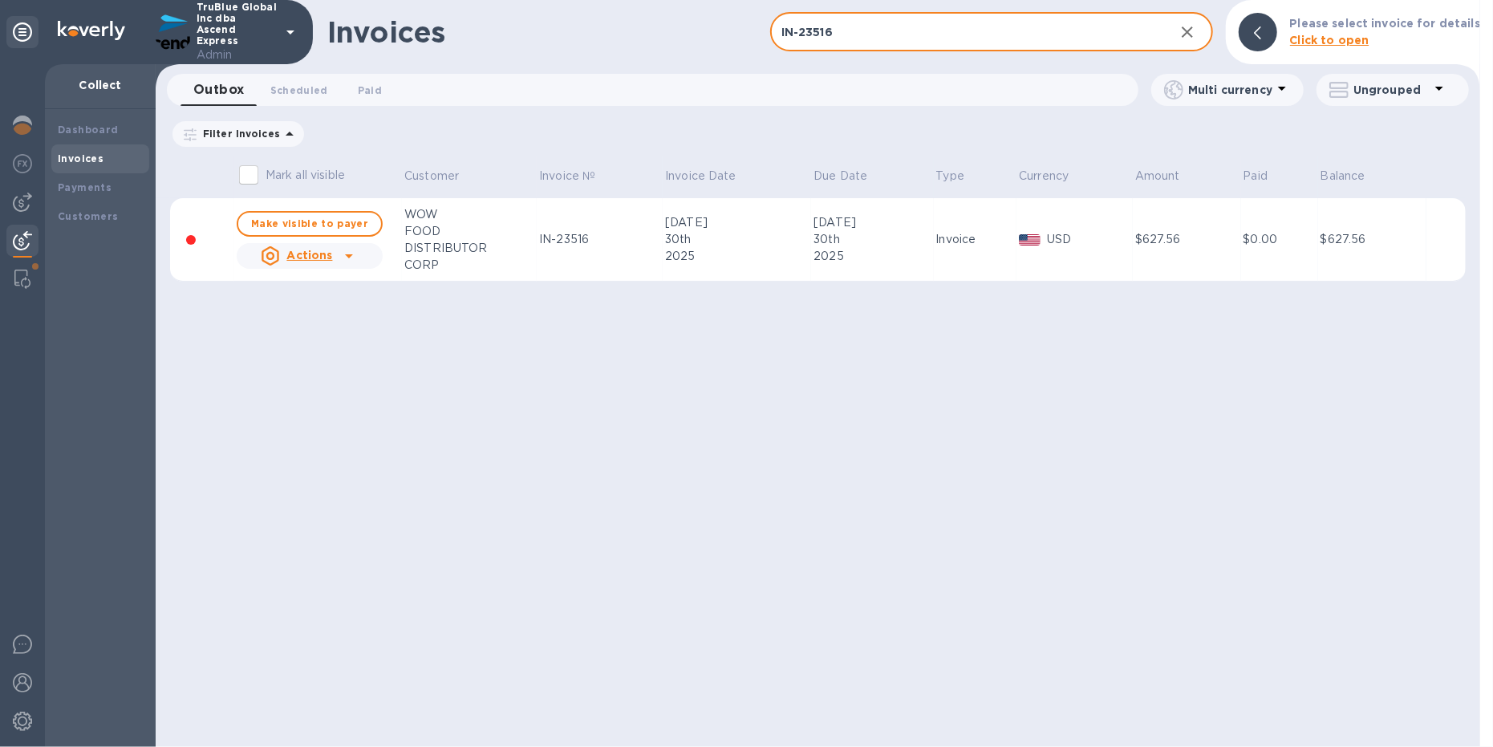
type input "IN-23516"
click at [327, 258] on u "Actions" at bounding box center [309, 255] width 46 height 13
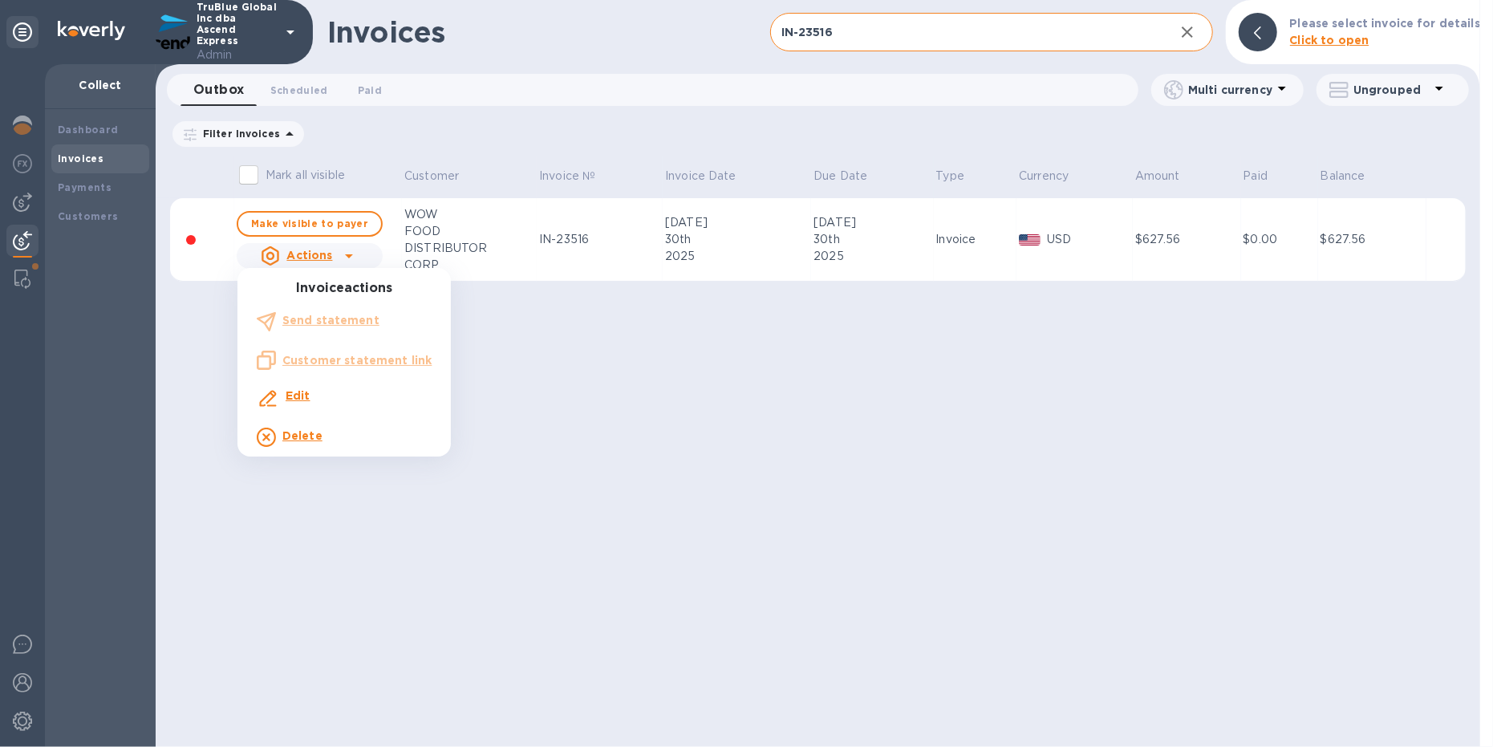
click at [338, 224] on div at bounding box center [746, 373] width 1493 height 747
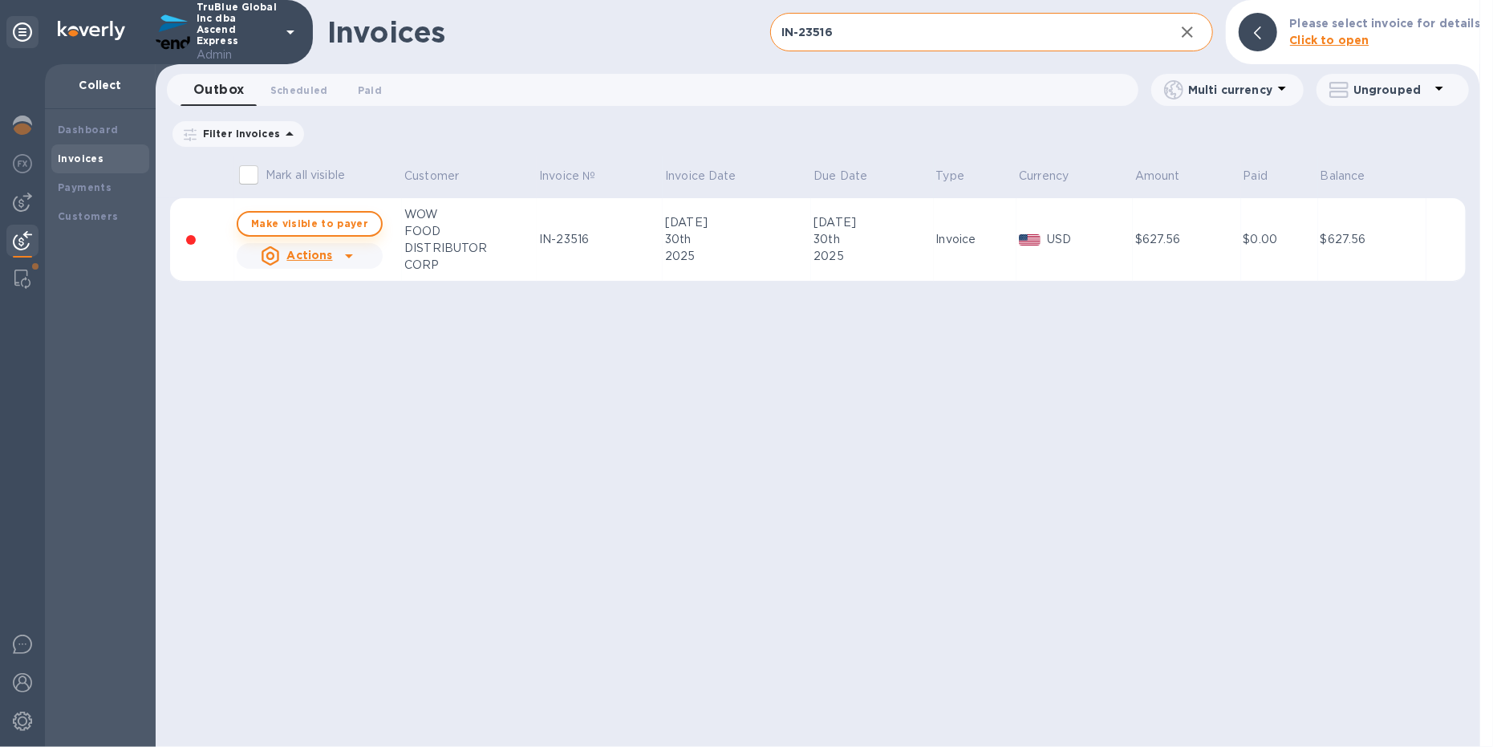
click at [320, 225] on span "Make visible to payer" at bounding box center [309, 223] width 117 height 10
checkbox input "true"
click at [95, 218] on b "Customers" at bounding box center [88, 216] width 61 height 12
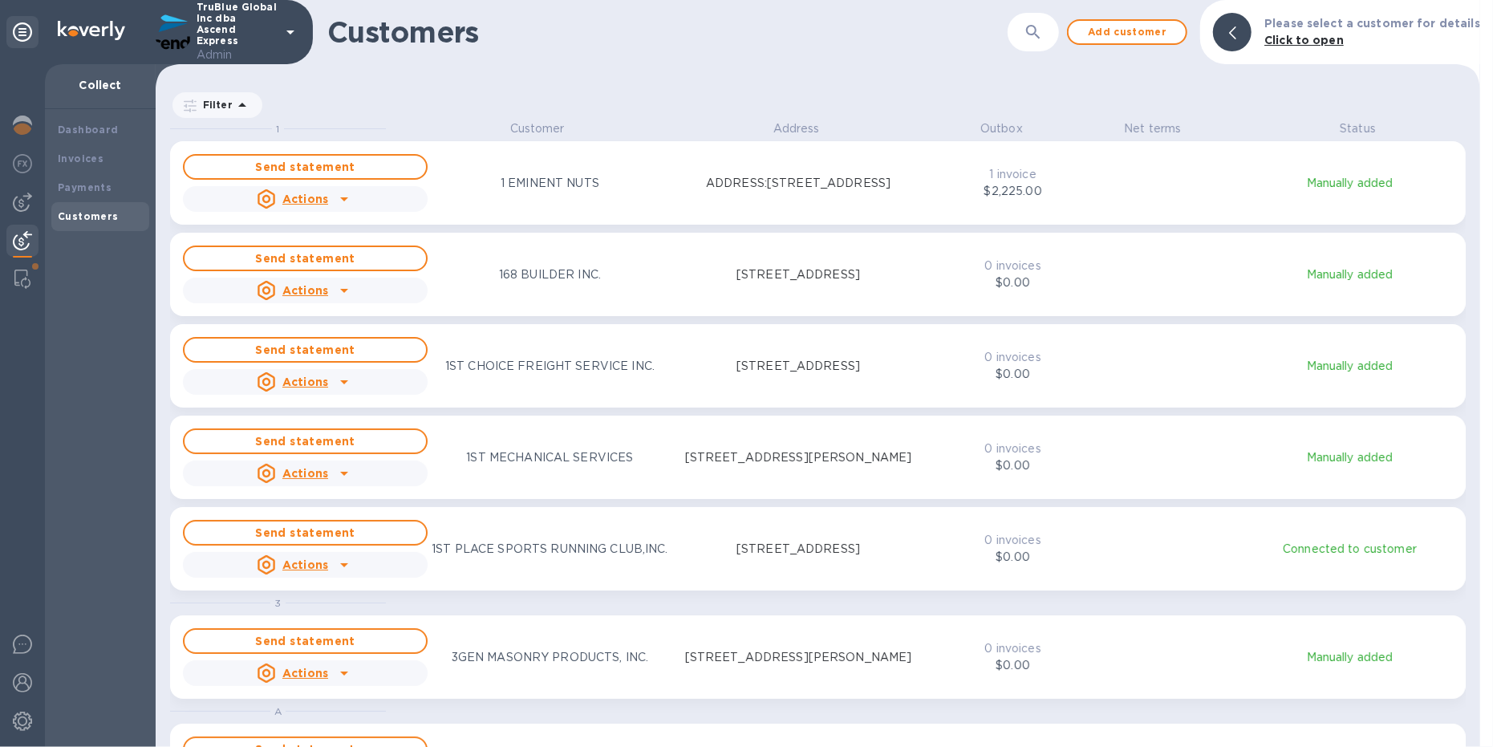
scroll to position [609, 1318]
click at [1039, 31] on icon "button" at bounding box center [1033, 31] width 19 height 19
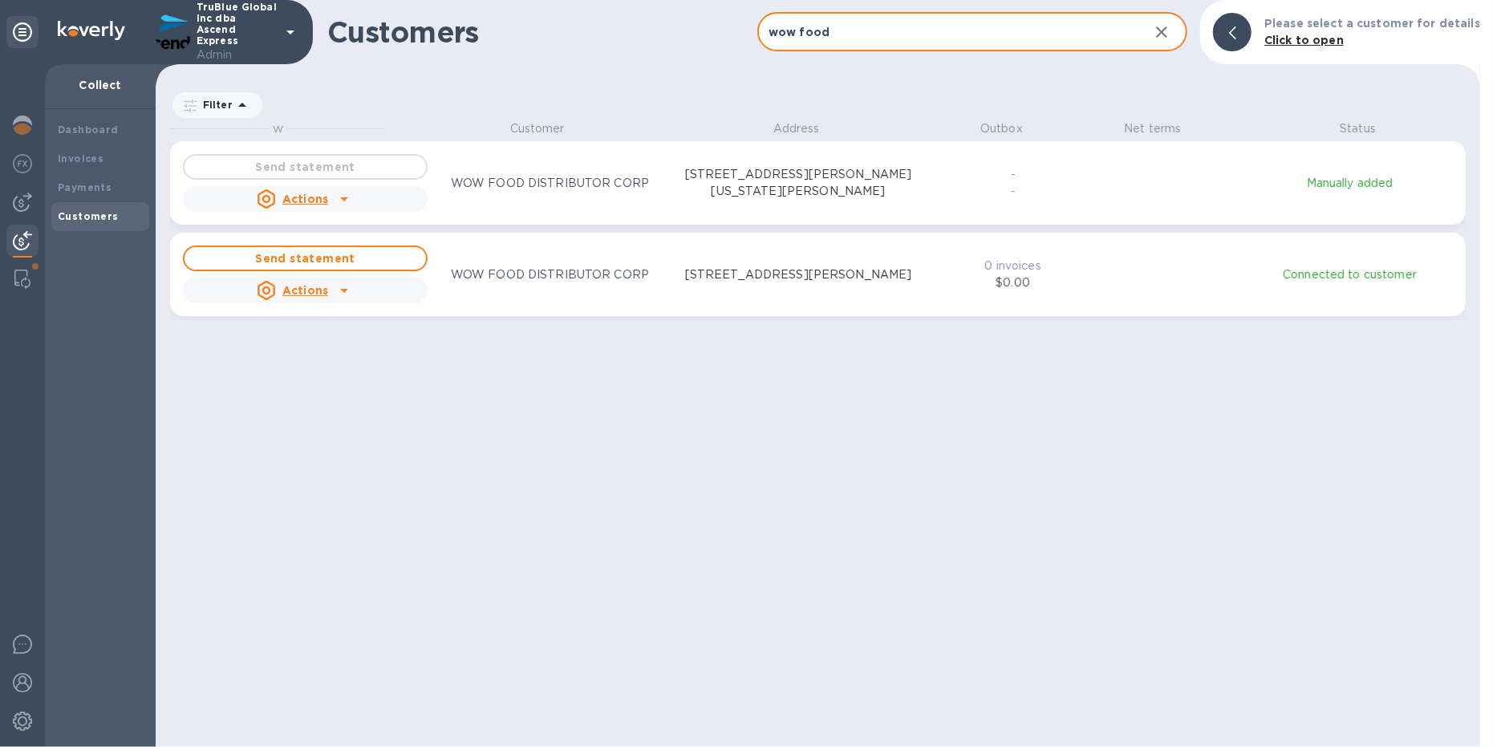
type input "wow food"
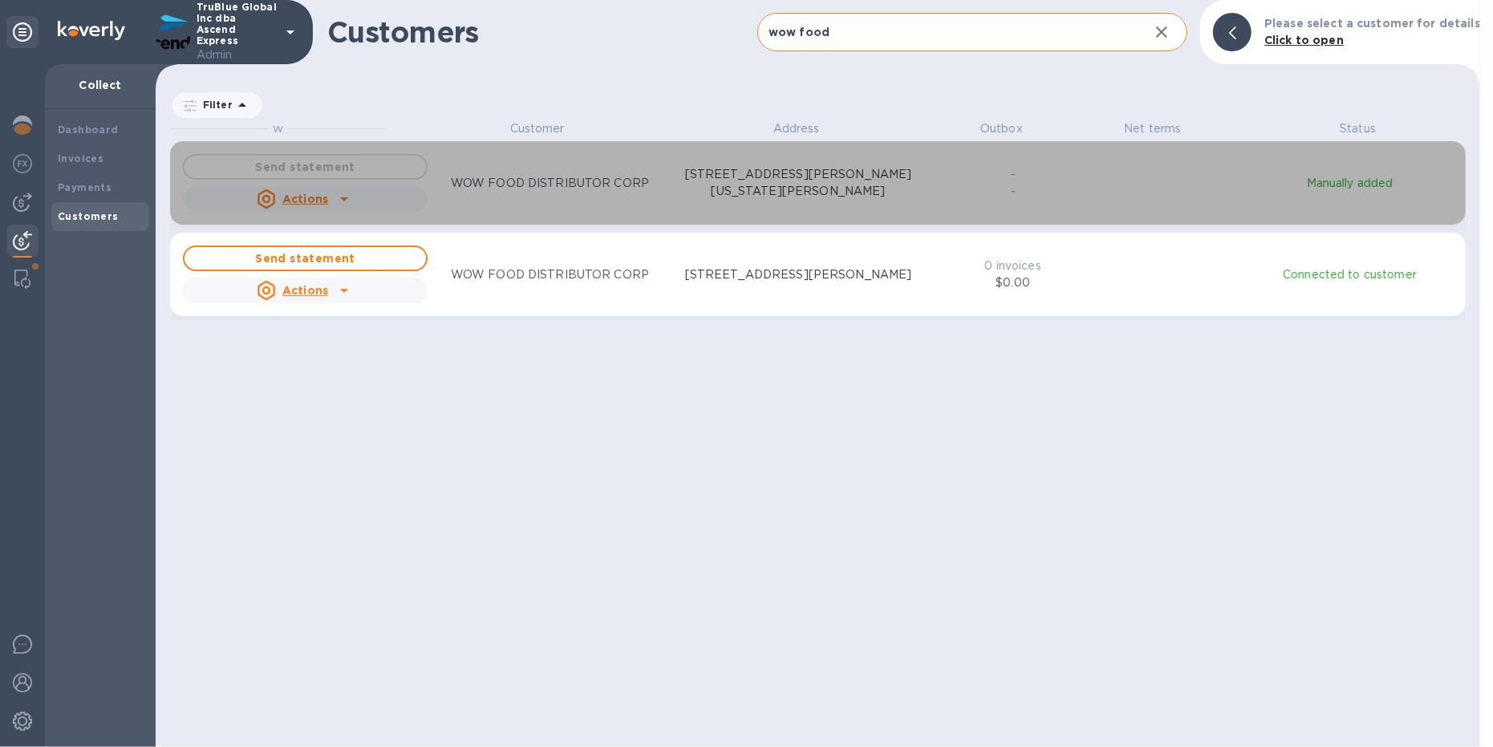
click at [556, 173] on div "WOW FOOD DISTRIBUTOR CORP" at bounding box center [550, 183] width 205 height 23
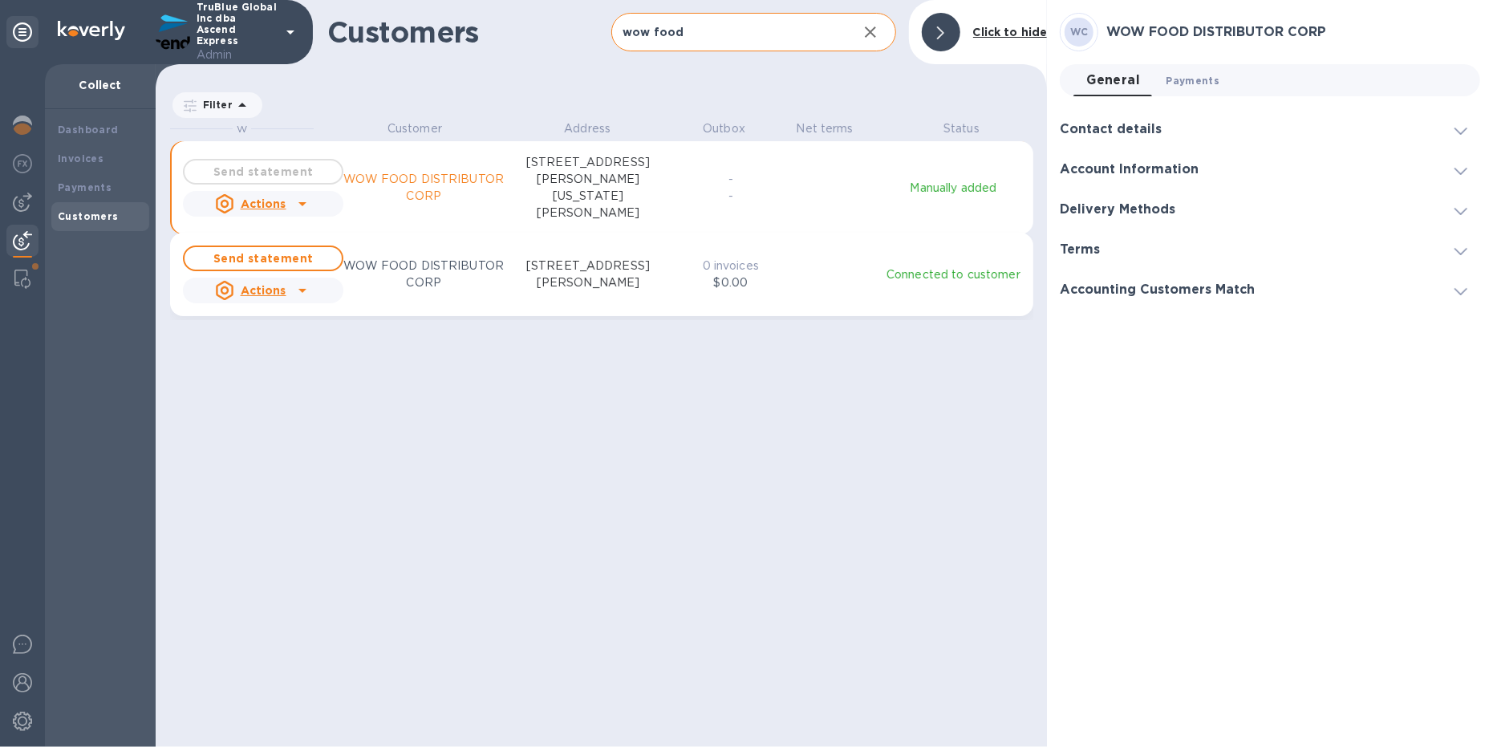
click at [1198, 78] on span "Payments 0" at bounding box center [1193, 80] width 54 height 17
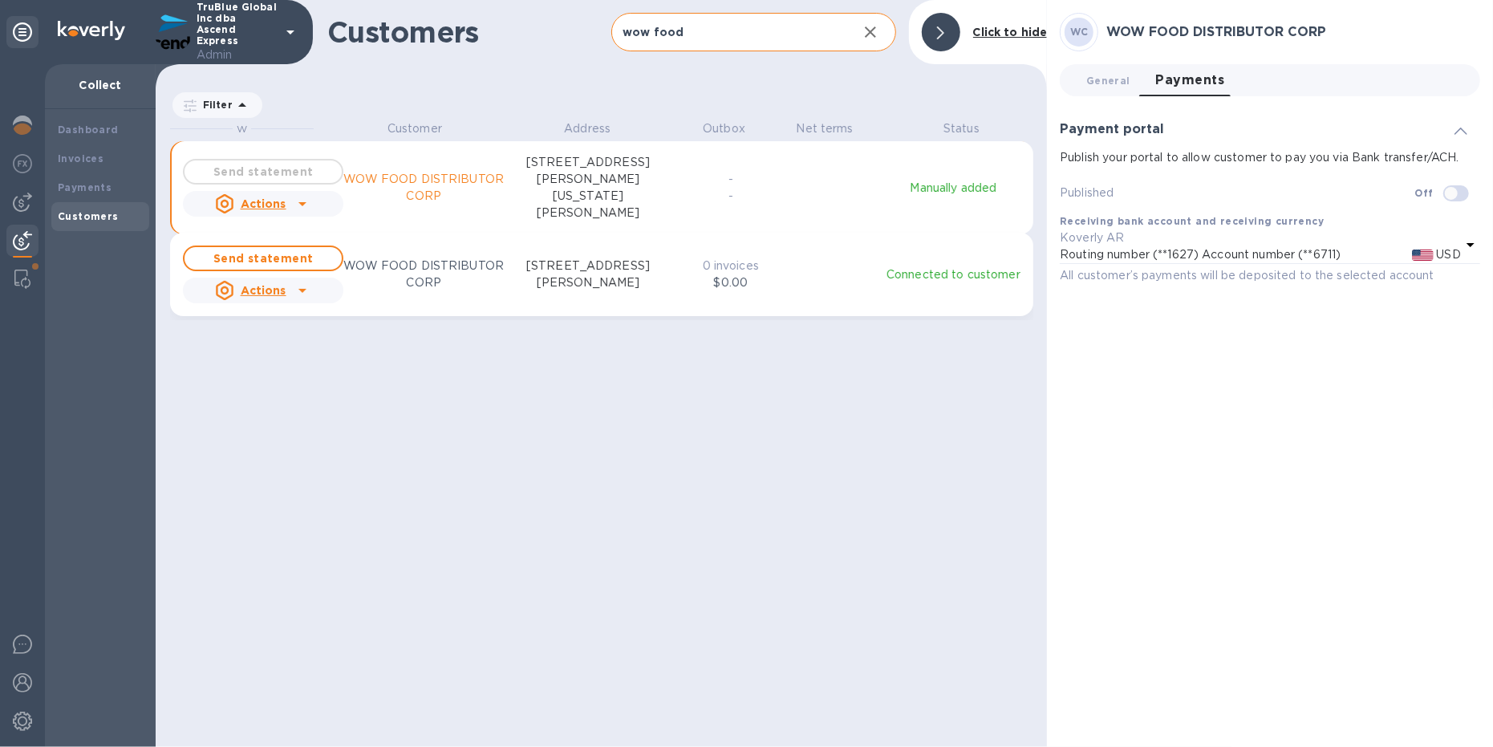
click at [1451, 197] on input "checkbox" at bounding box center [1451, 193] width 82 height 27
checkbox input "true"
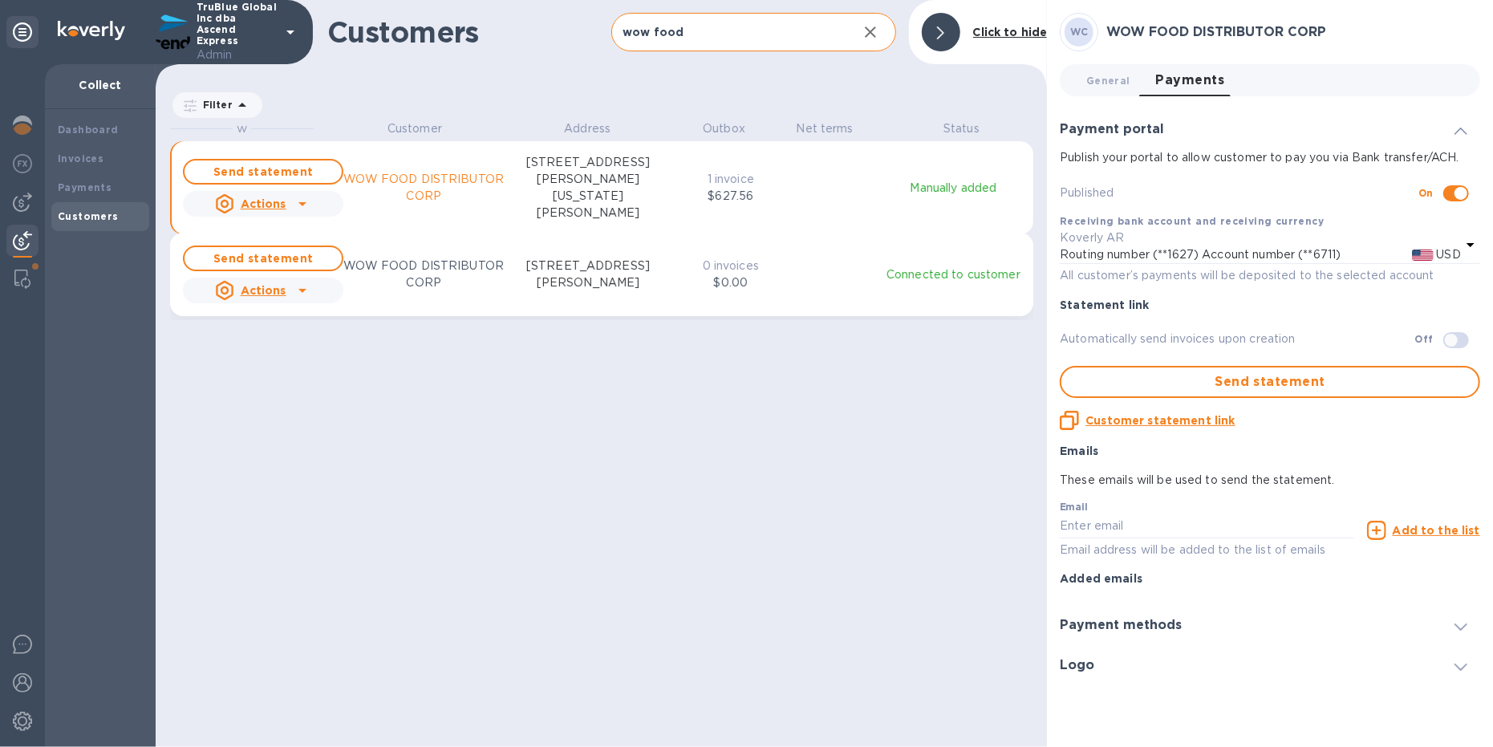
scroll to position [609, 886]
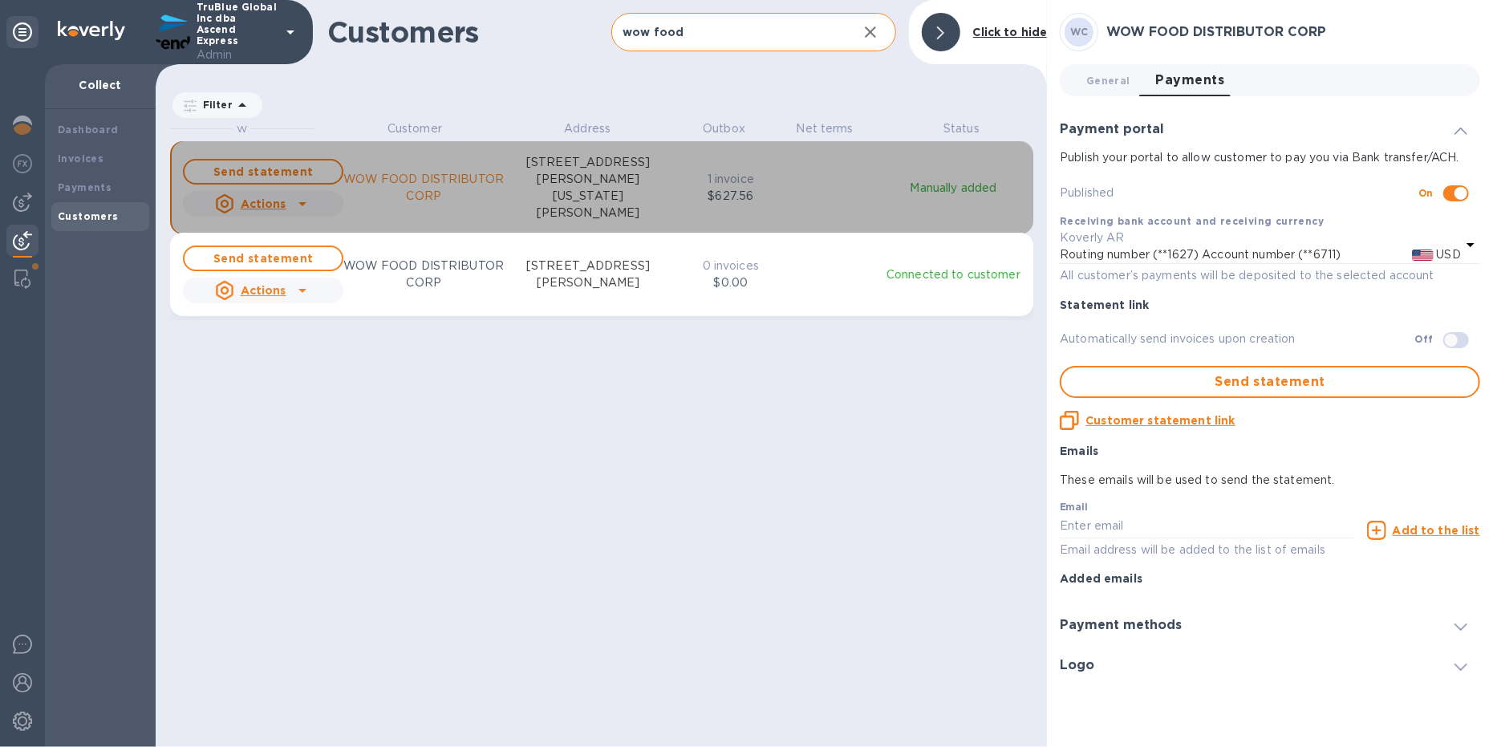
click at [290, 200] on div "grid" at bounding box center [303, 204] width 26 height 26
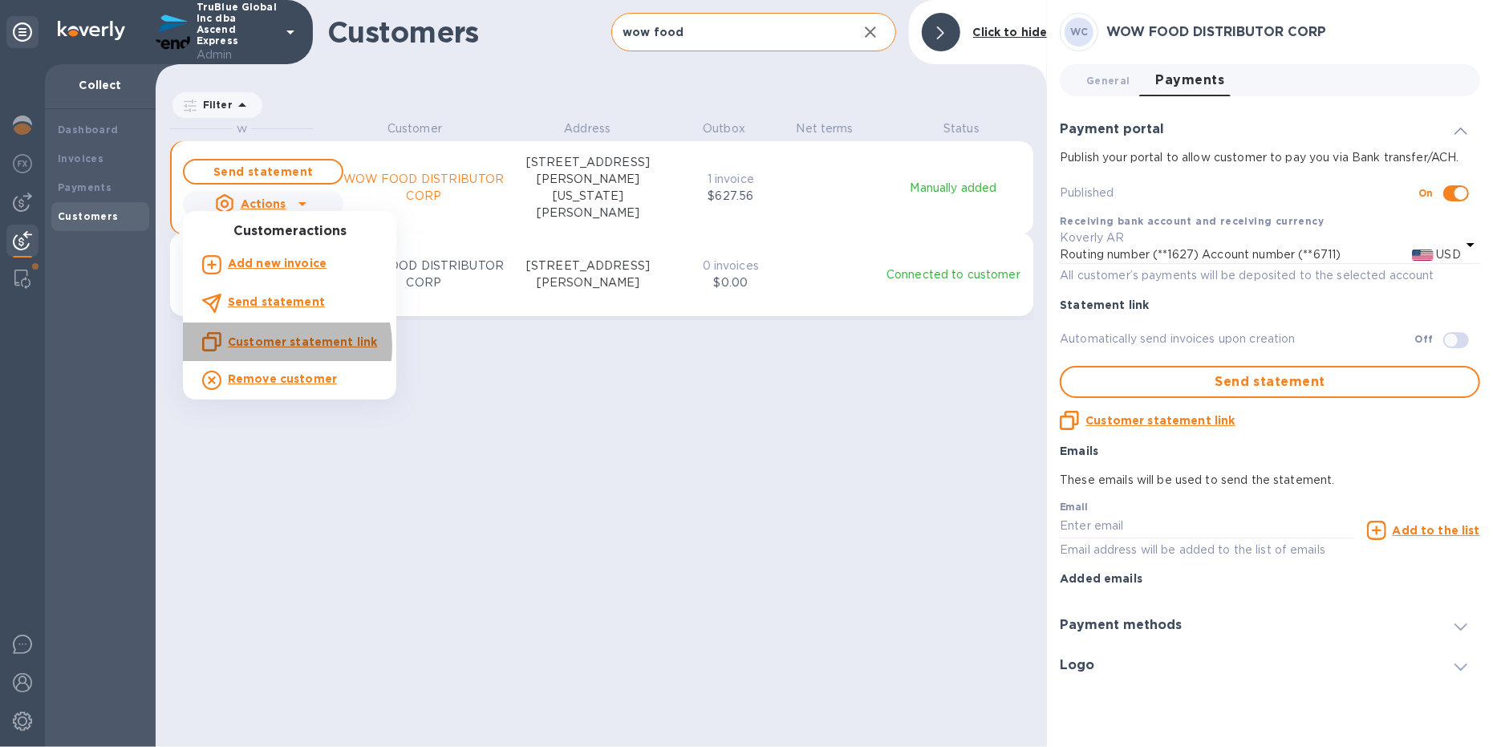
click at [274, 346] on u "Customer statement link" at bounding box center [302, 341] width 149 height 13
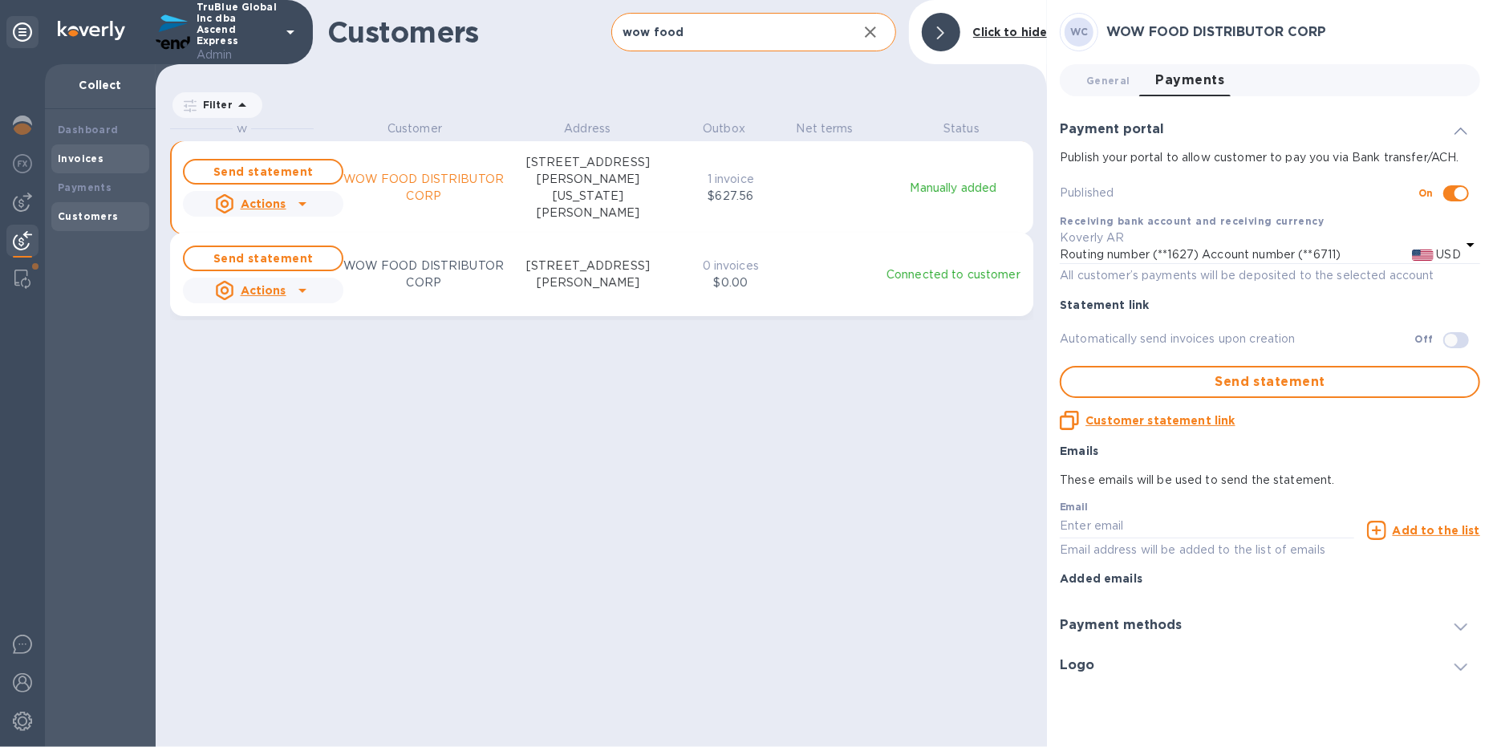
click at [88, 159] on b "Invoices" at bounding box center [81, 158] width 46 height 12
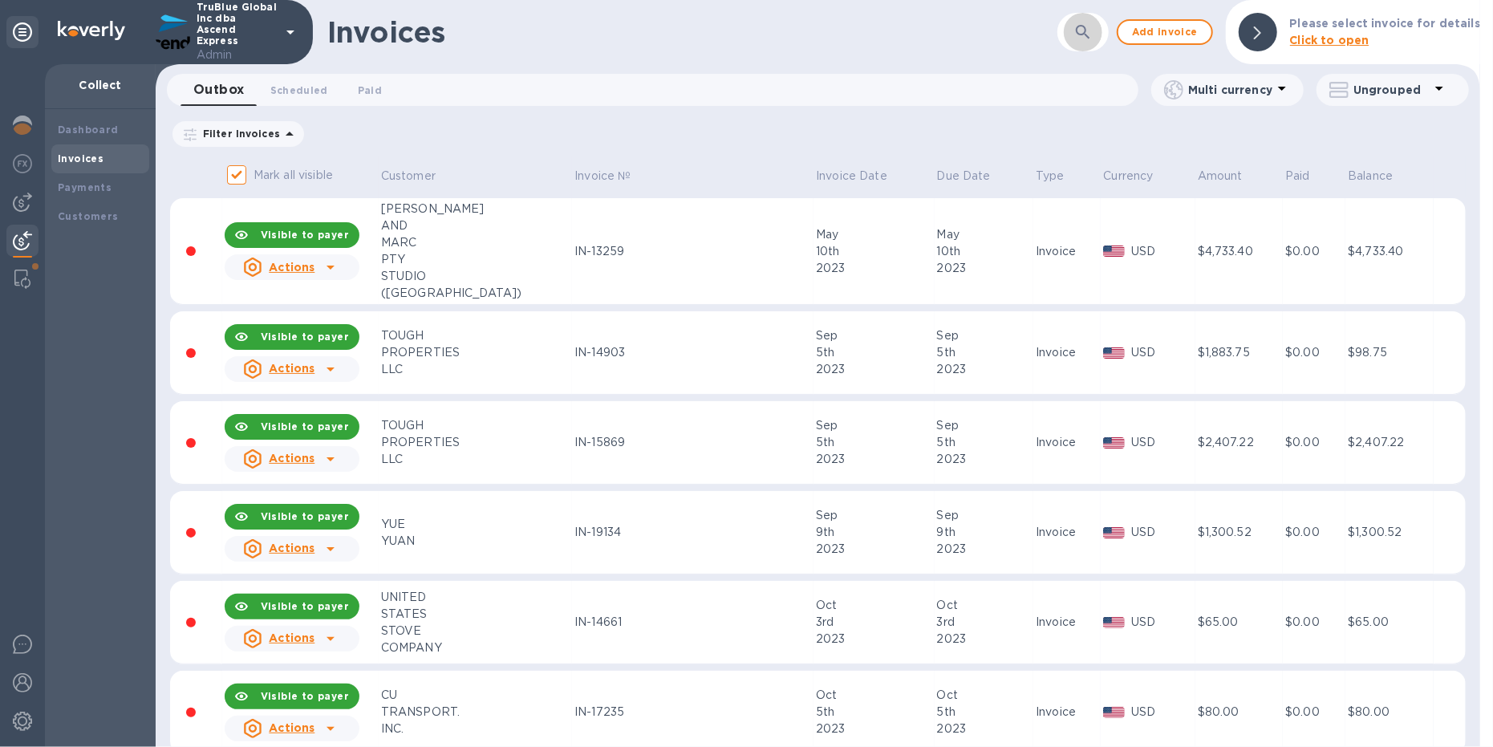
click at [1088, 31] on icon "button" at bounding box center [1082, 31] width 19 height 19
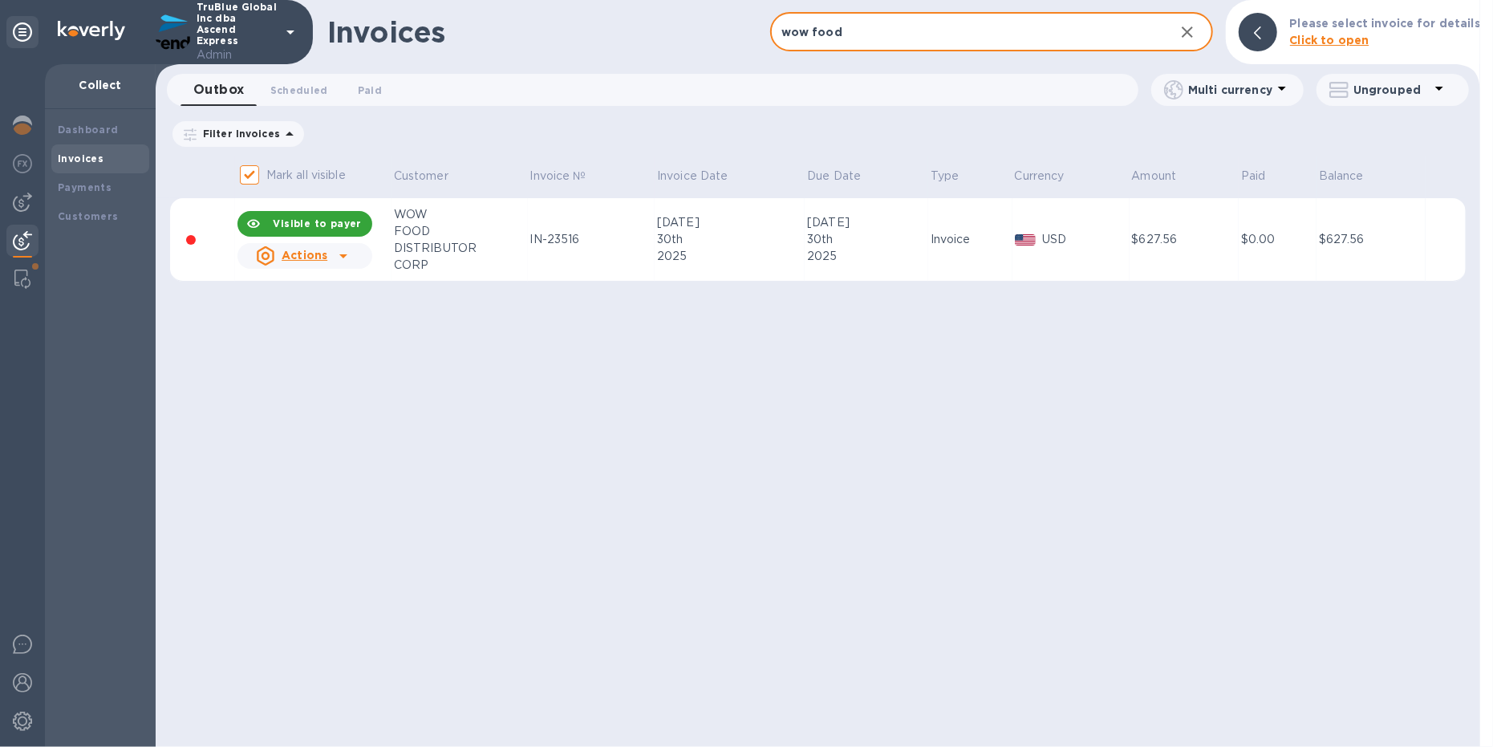
type input "wow food"
click at [448, 254] on div "DISTRIBUTOR" at bounding box center [460, 248] width 132 height 17
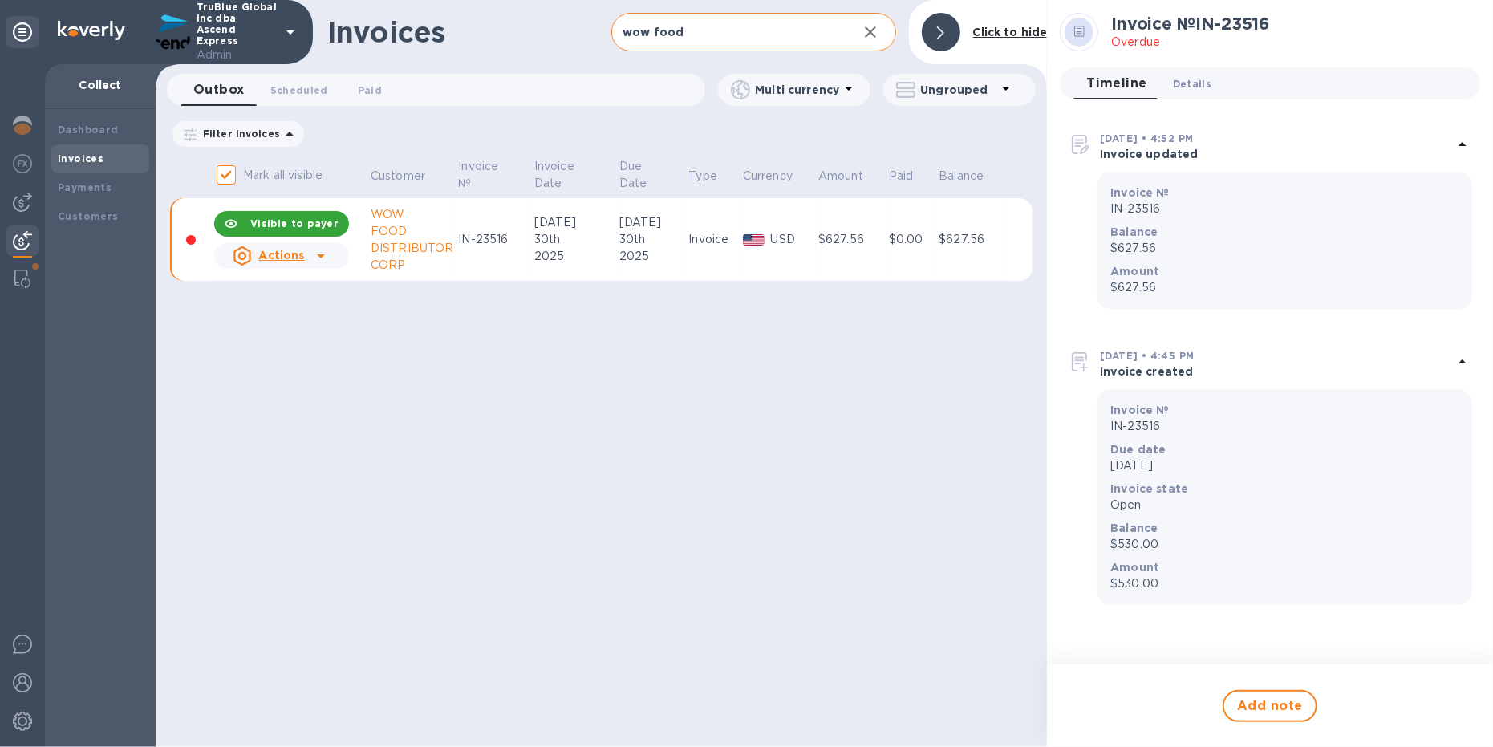
click at [1197, 75] on span "Details 0" at bounding box center [1192, 83] width 39 height 17
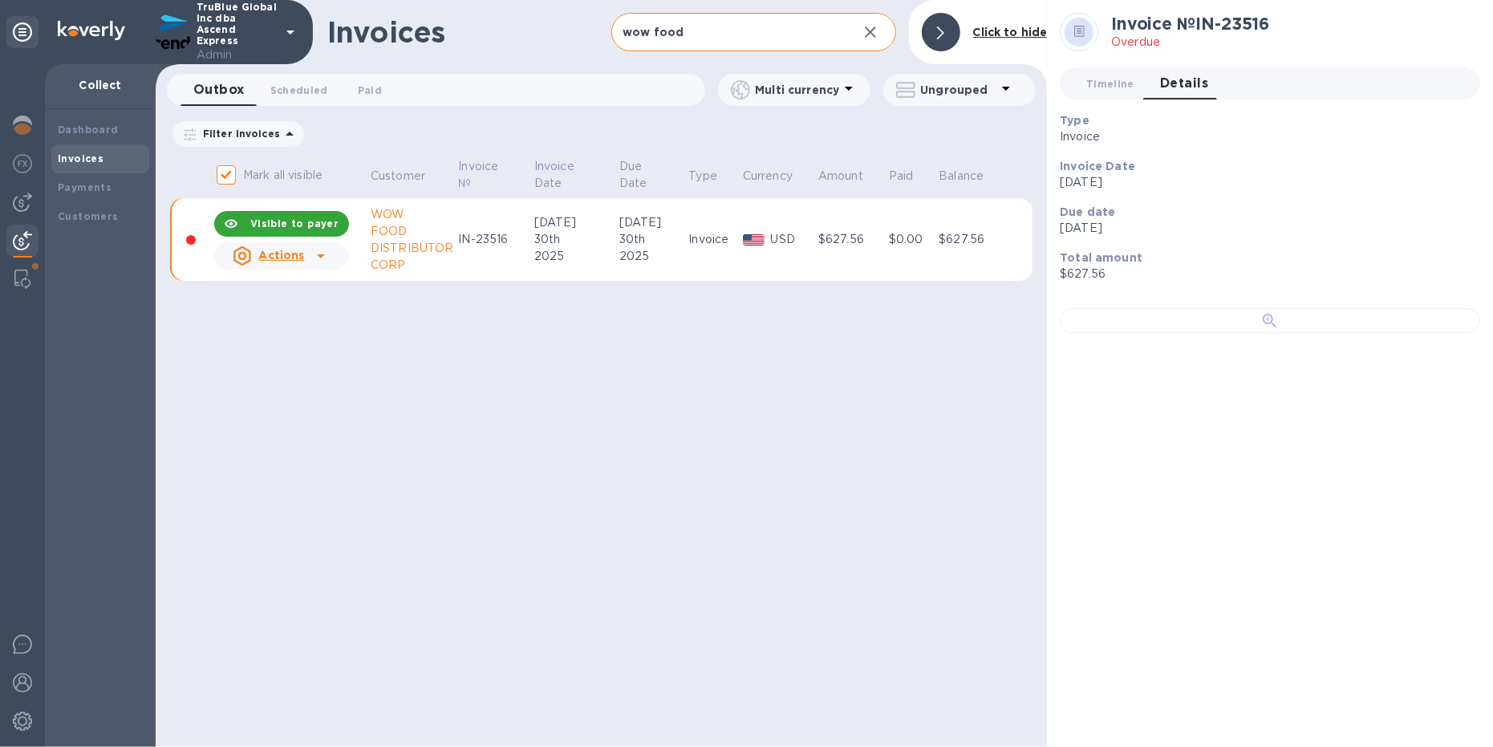
click at [1259, 333] on div at bounding box center [1270, 320] width 420 height 25
click at [274, 223] on b "Visible to payer" at bounding box center [294, 223] width 88 height 12
checkbox input "false"
click at [105, 212] on b "Customers" at bounding box center [88, 216] width 61 height 12
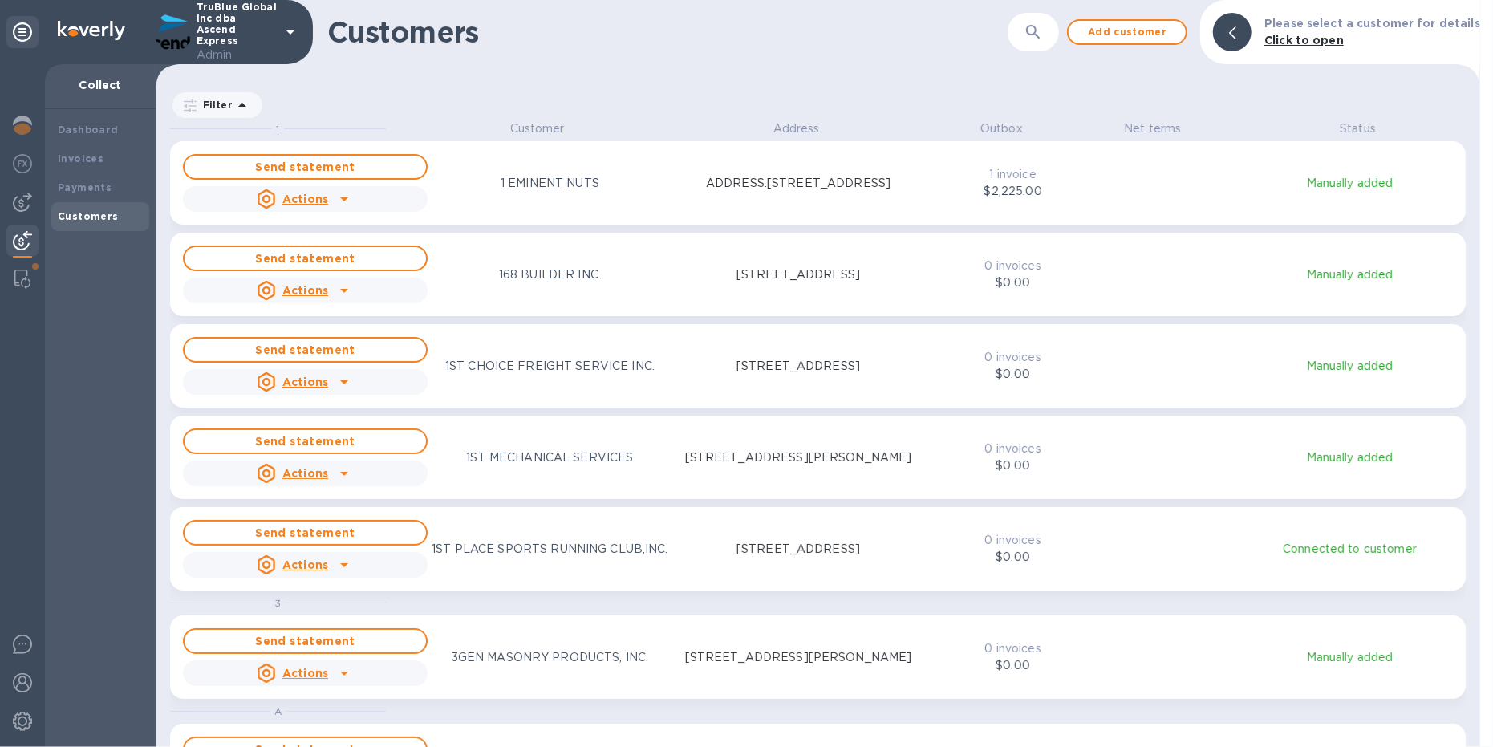
scroll to position [609, 1318]
click at [1045, 20] on button "button" at bounding box center [1033, 32] width 39 height 39
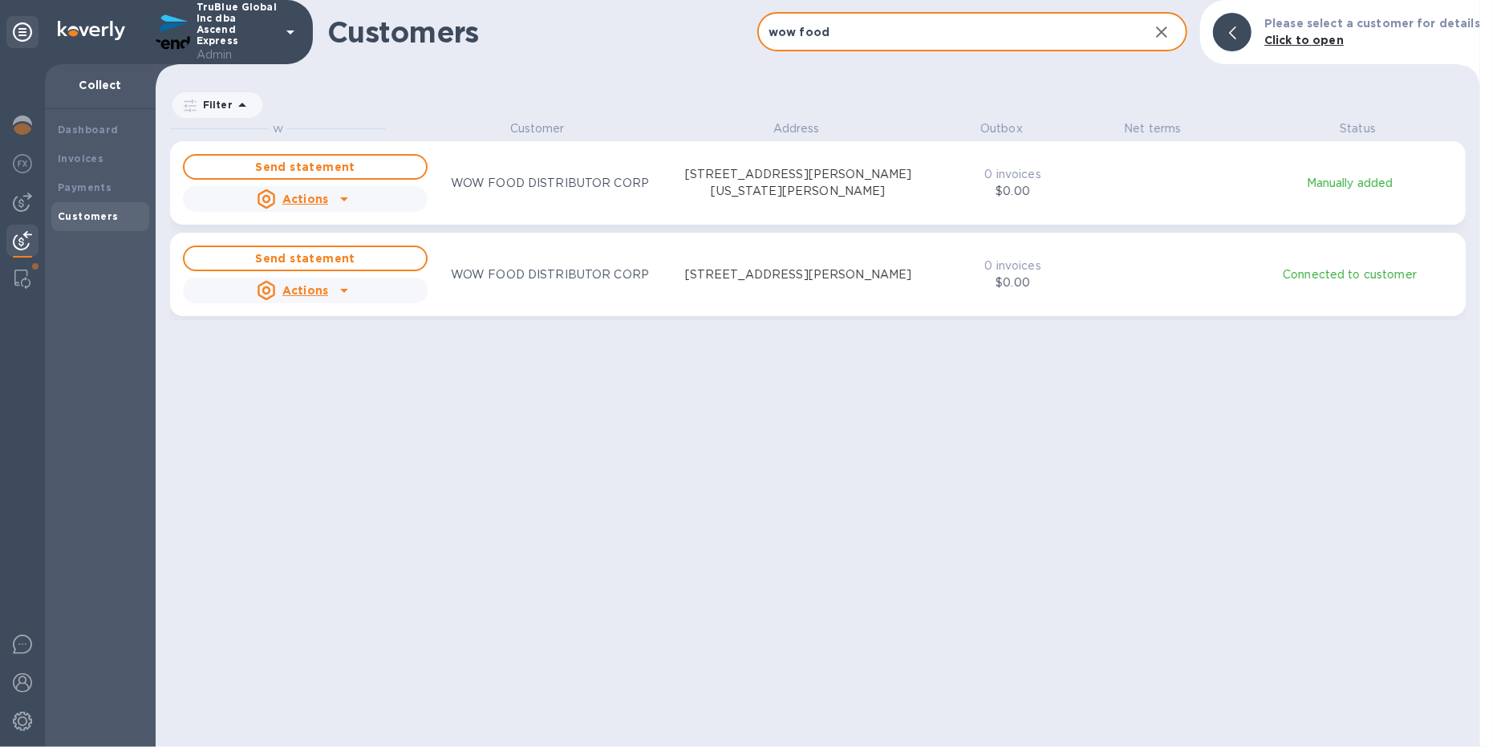
type input "wow food"
click at [578, 199] on div "Send statement Actions WOW FOOD DISTRIBUTOR CORP [STREET_ADDRESS][PERSON_NAME][…" at bounding box center [552, 183] width 744 height 64
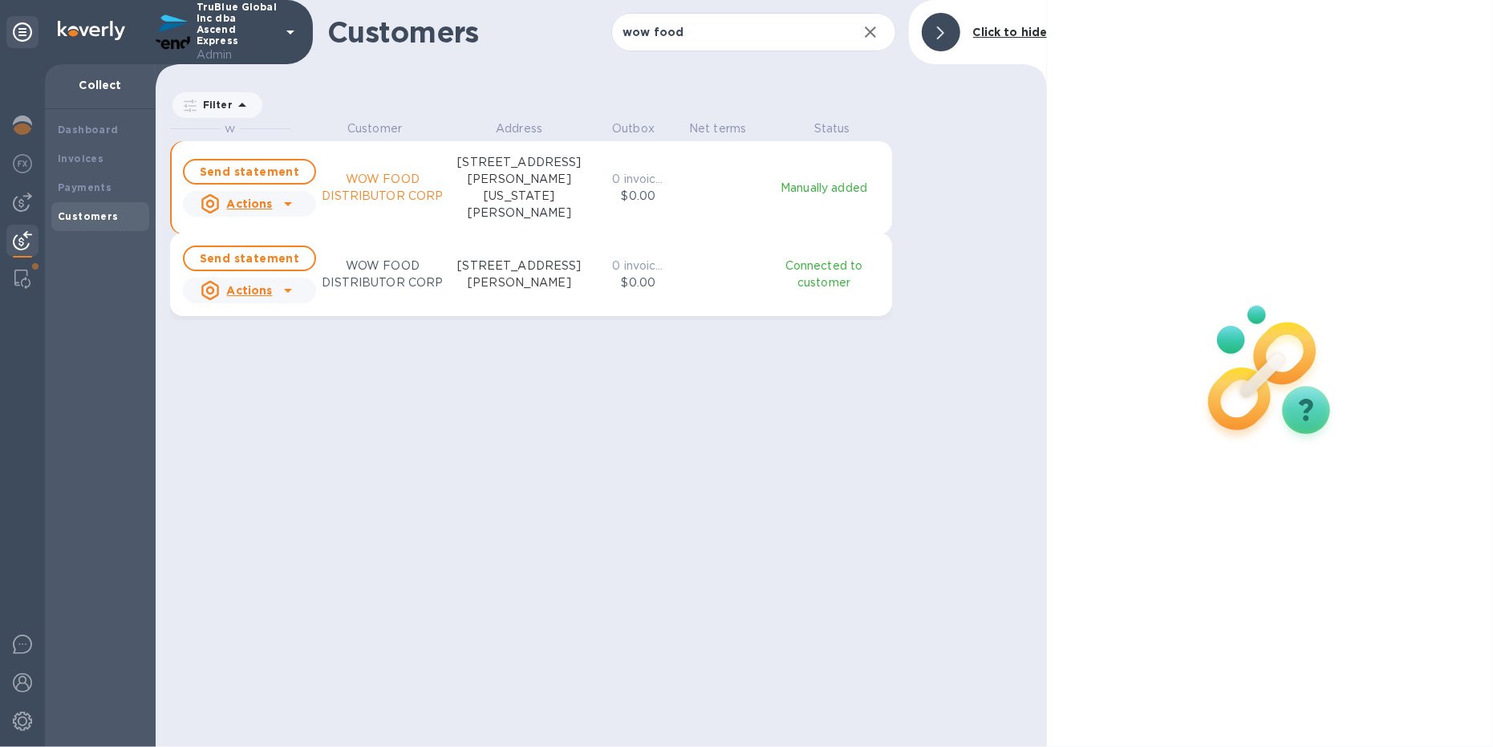
scroll to position [18, 8]
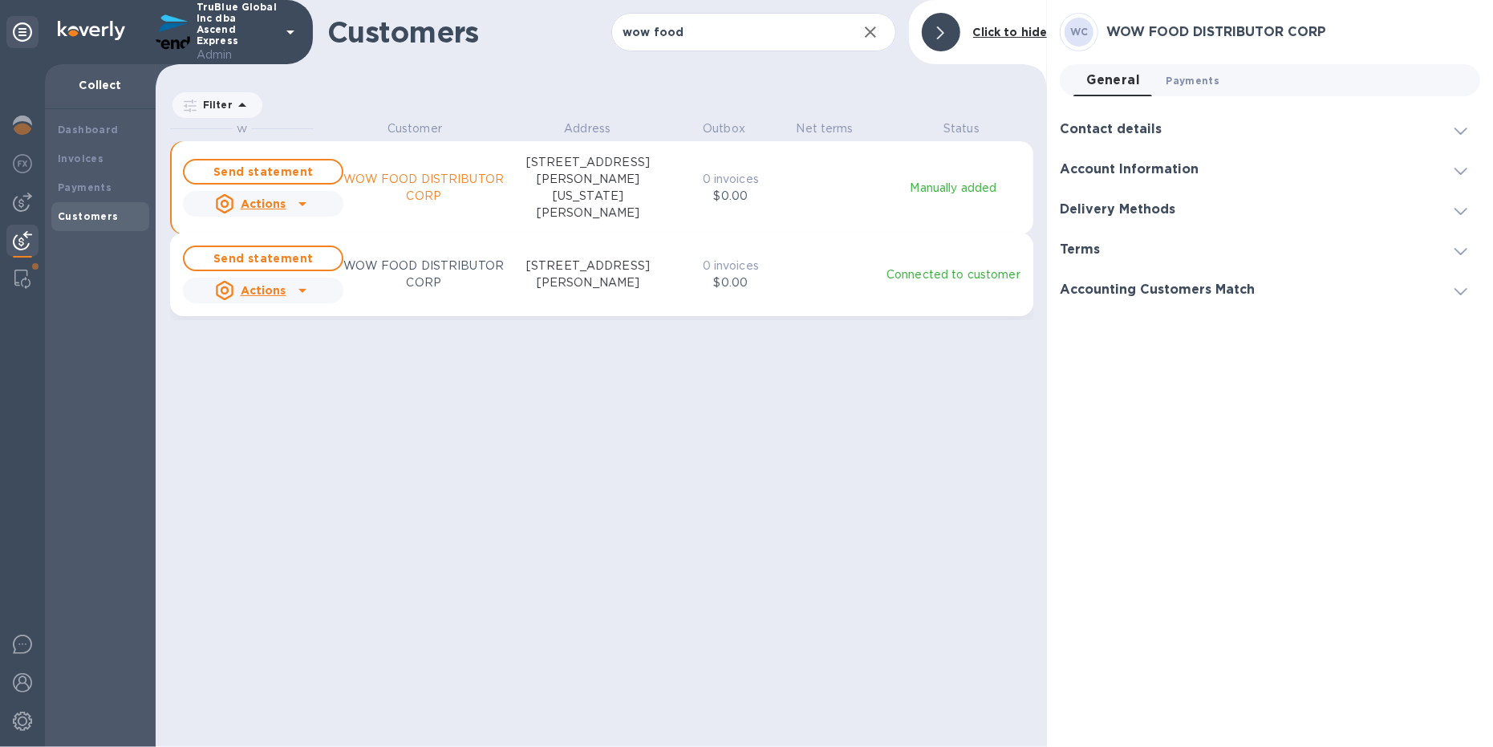
click at [1209, 77] on span "Payments 0" at bounding box center [1193, 80] width 54 height 17
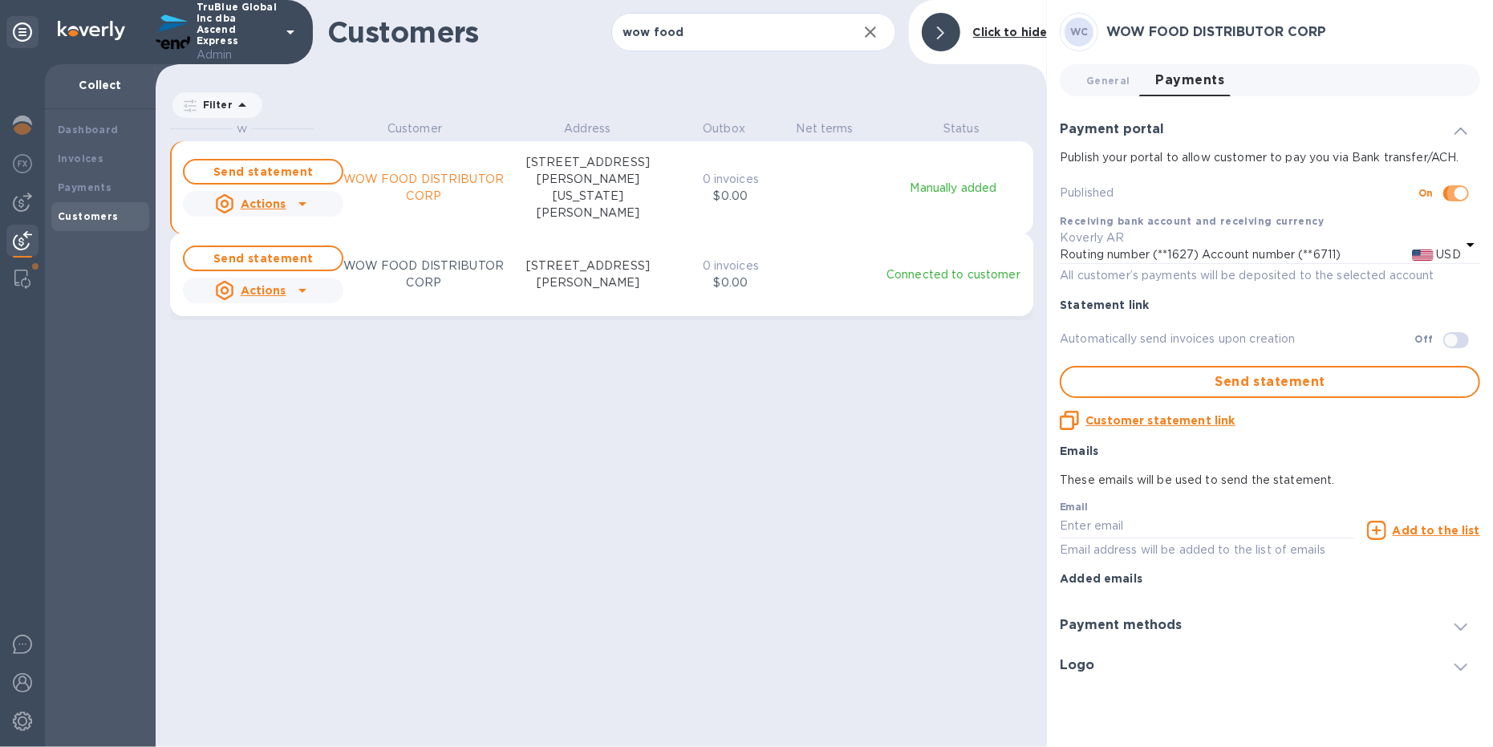
click at [1450, 191] on input "checkbox" at bounding box center [1461, 193] width 82 height 27
checkbox input "false"
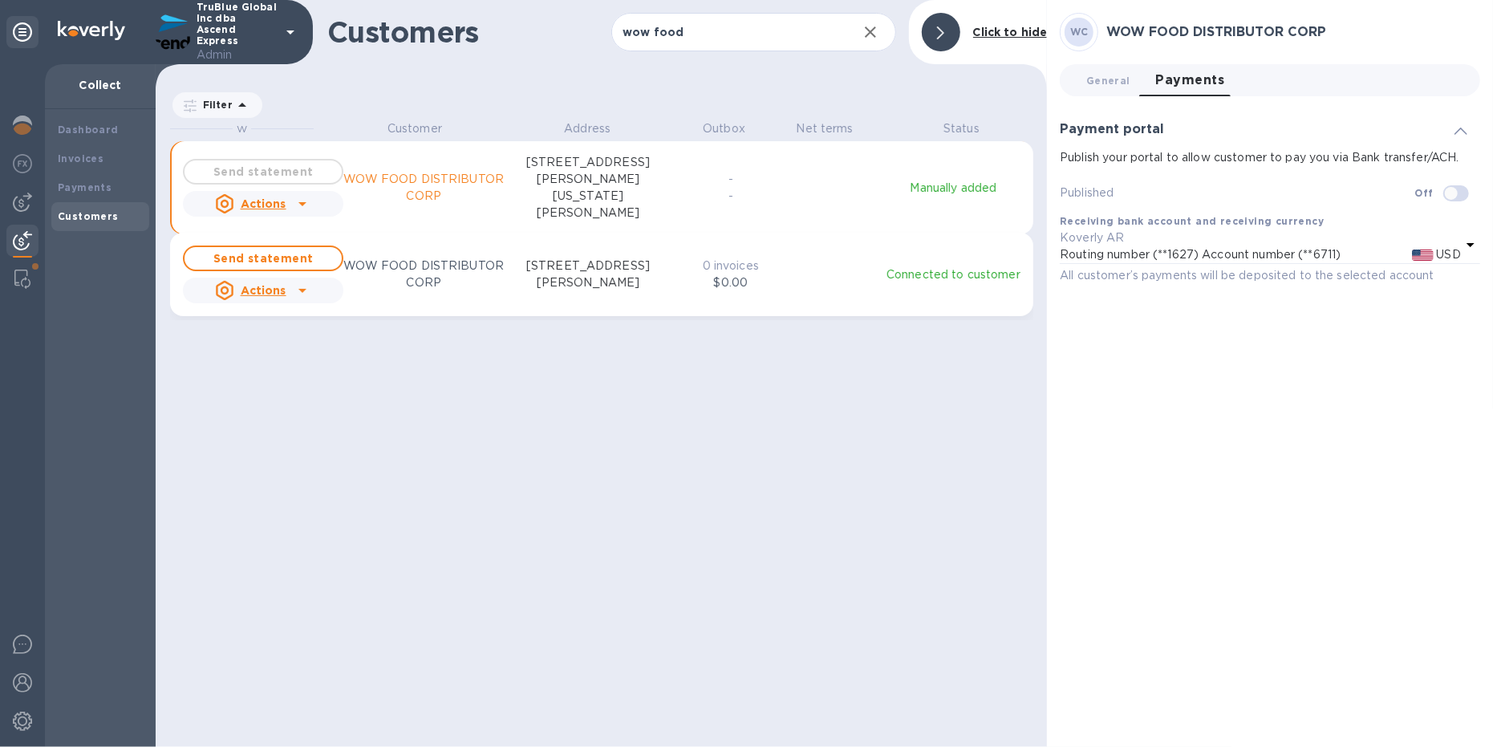
scroll to position [609, 886]
click at [14, 716] on img at bounding box center [22, 721] width 19 height 19
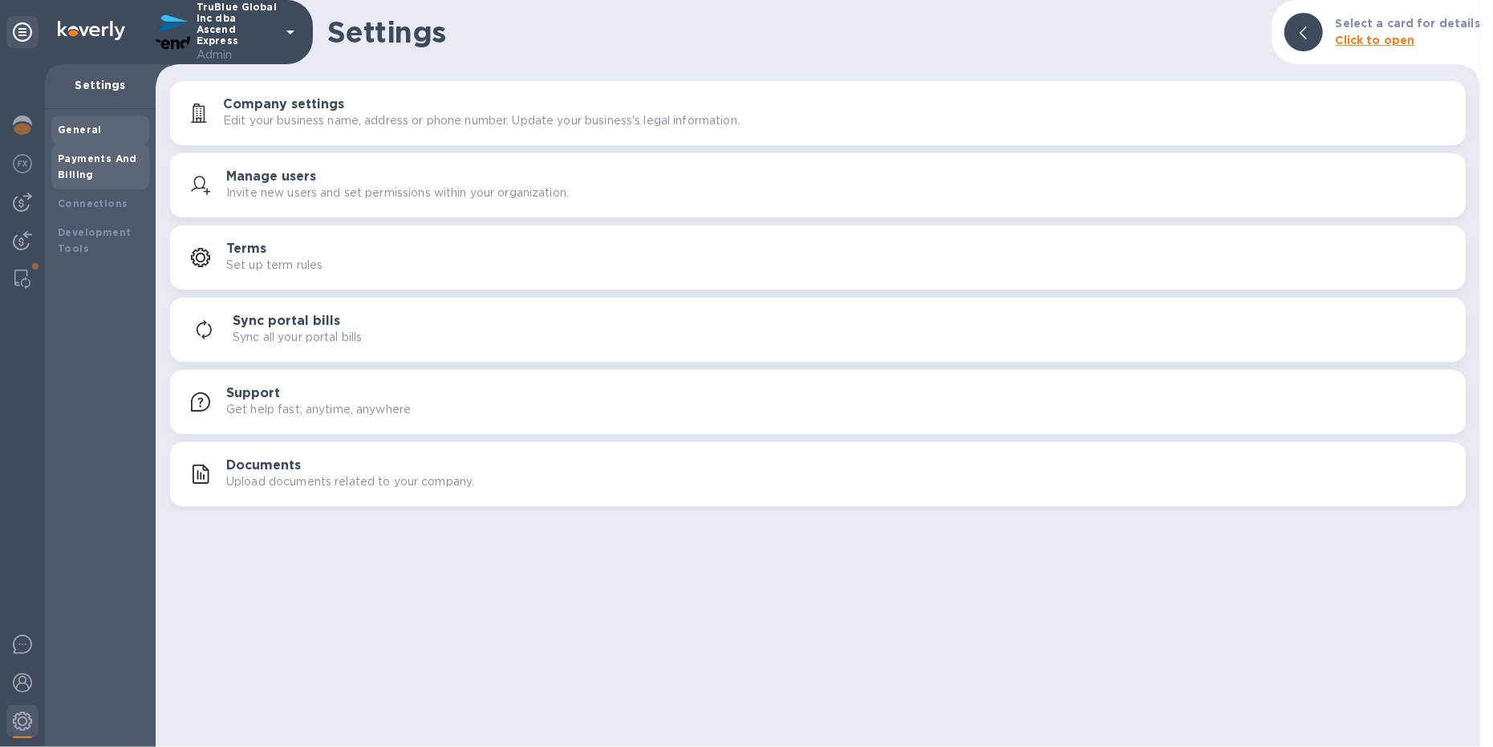
click at [63, 172] on b "Payments And Billing" at bounding box center [97, 166] width 79 height 28
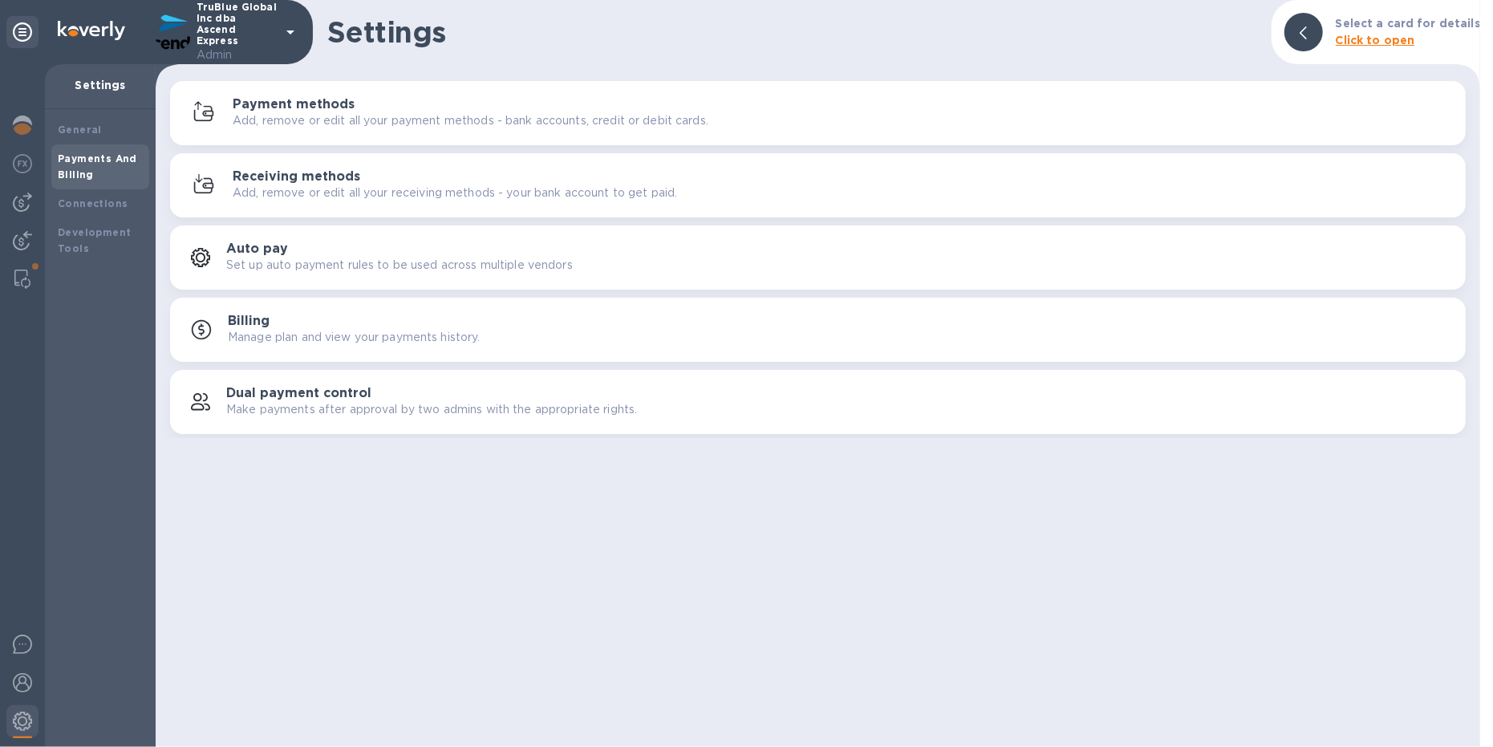
click at [392, 186] on p "Add, remove or edit all your receiving methods - your bank account to get paid." at bounding box center [455, 193] width 444 height 17
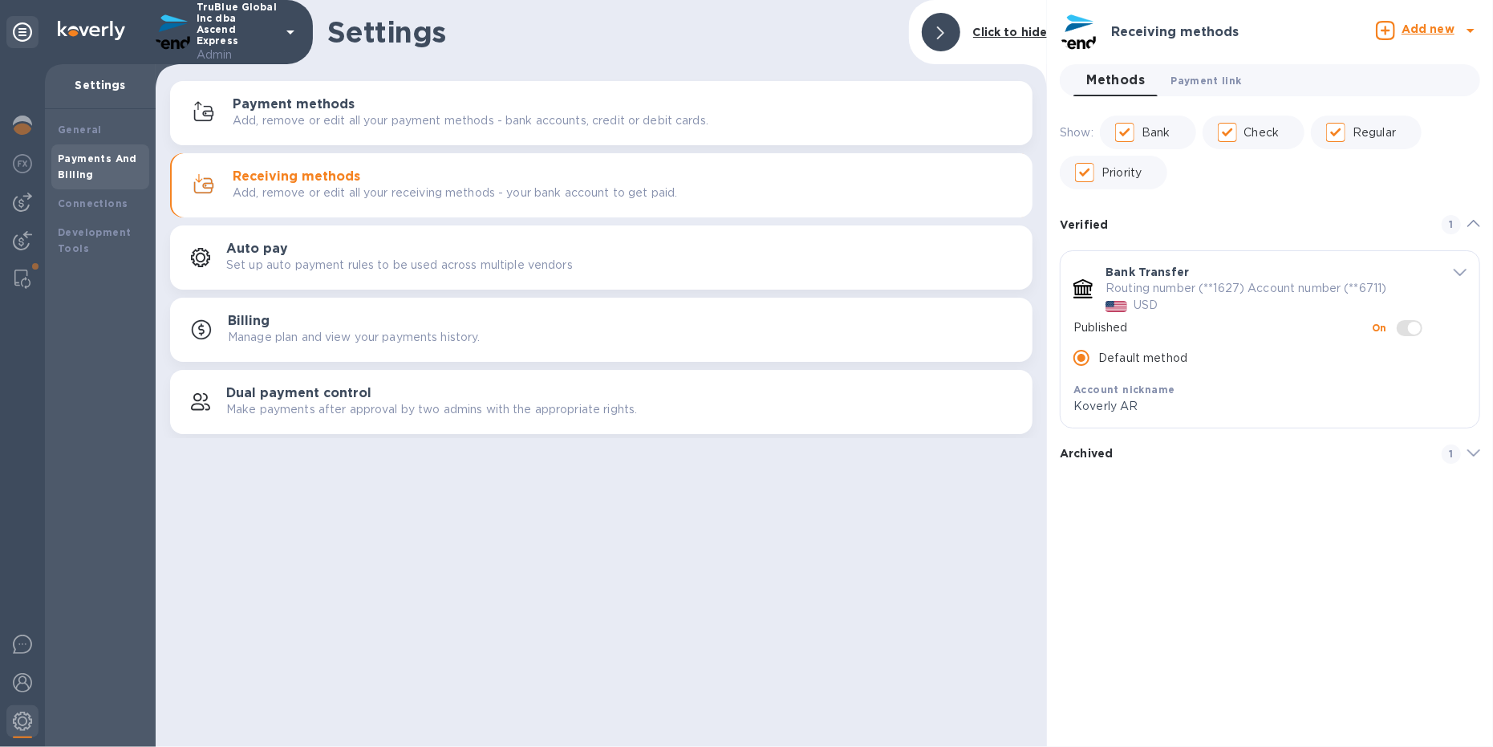
click at [1183, 75] on span "Payment link 0" at bounding box center [1206, 80] width 71 height 17
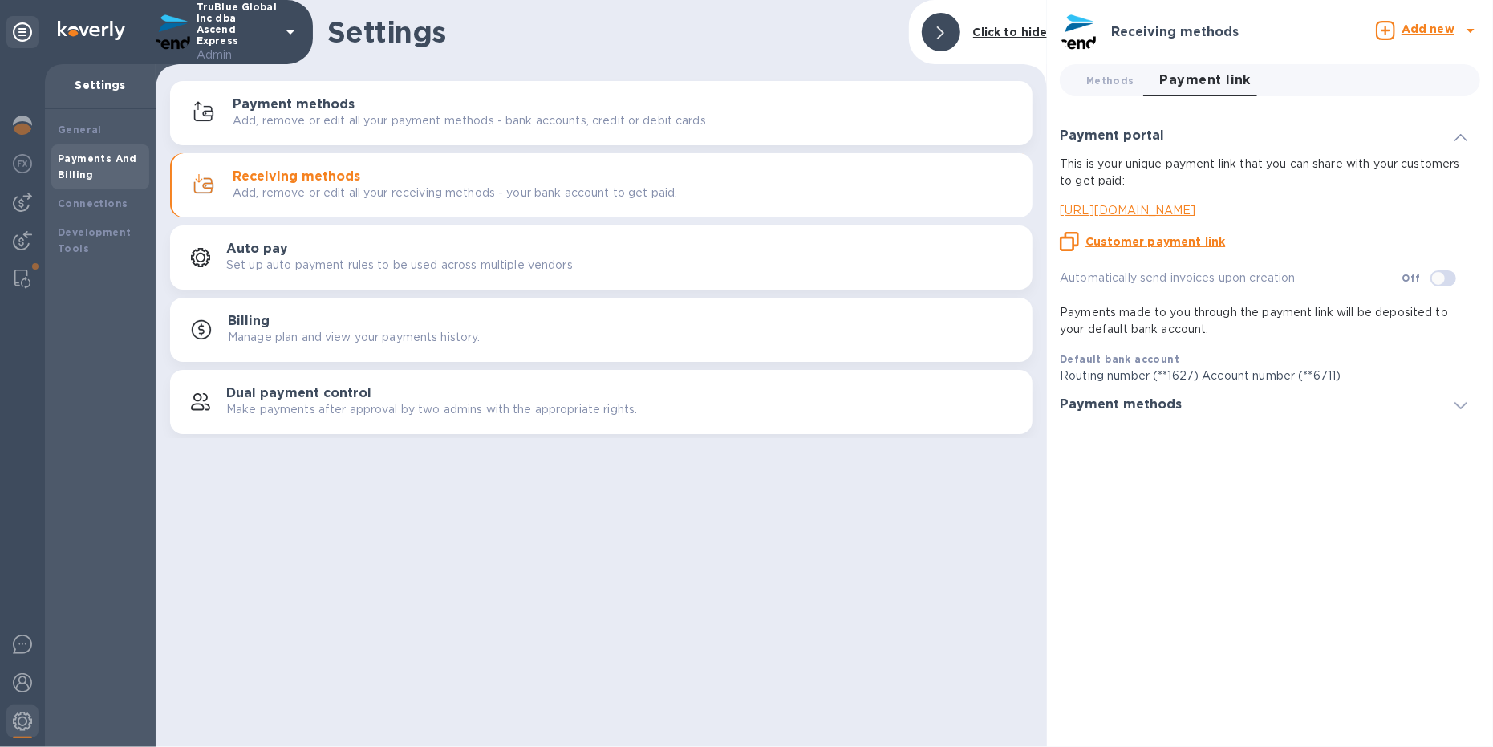
click at [1124, 238] on u "Customer payment link" at bounding box center [1155, 241] width 140 height 13
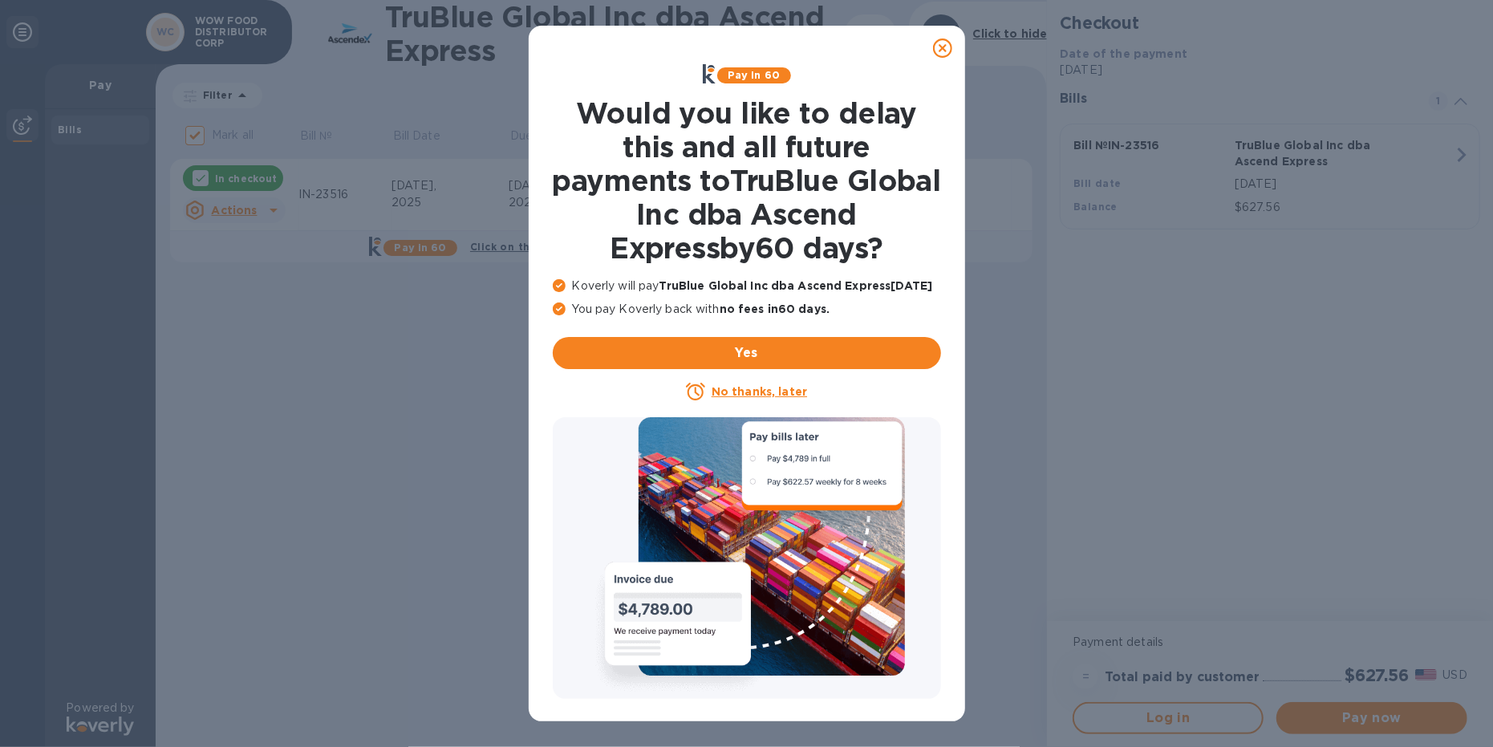
click at [939, 49] on icon at bounding box center [942, 48] width 19 height 19
